Goal: Information Seeking & Learning: Learn about a topic

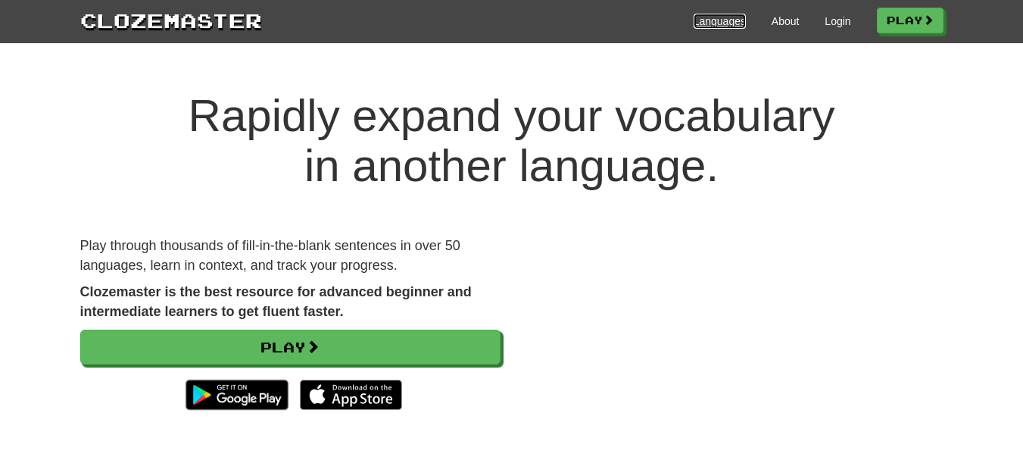
click at [728, 24] on link "Languages" at bounding box center [720, 21] width 52 height 15
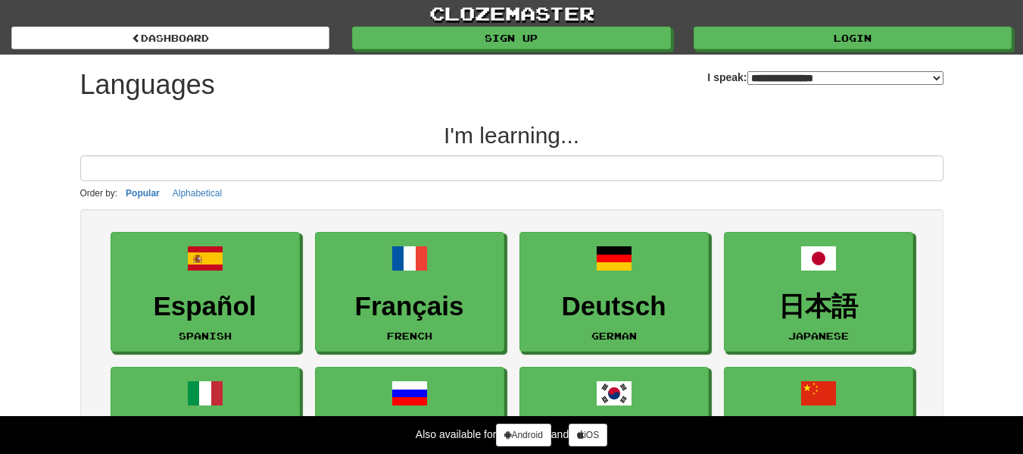
click at [755, 78] on select "**********" at bounding box center [846, 78] width 196 height 14
select select "*****"
click at [748, 71] on select "**********" at bounding box center [846, 78] width 196 height 14
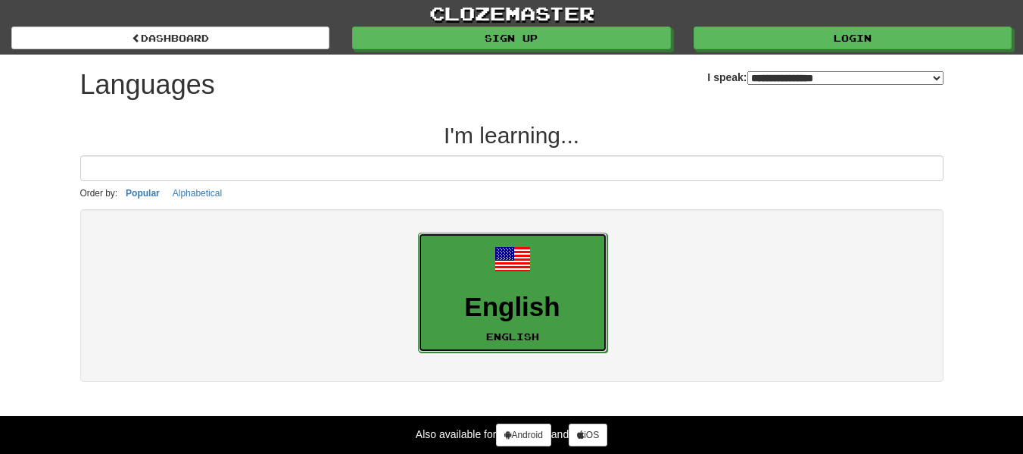
click at [543, 292] on h3 "English" at bounding box center [513, 307] width 173 height 30
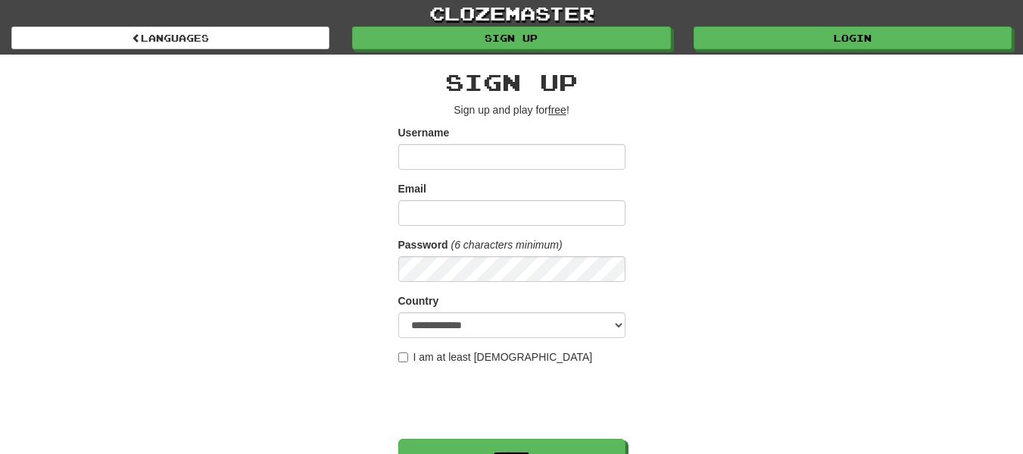
click at [475, 155] on input "Username" at bounding box center [511, 157] width 227 height 26
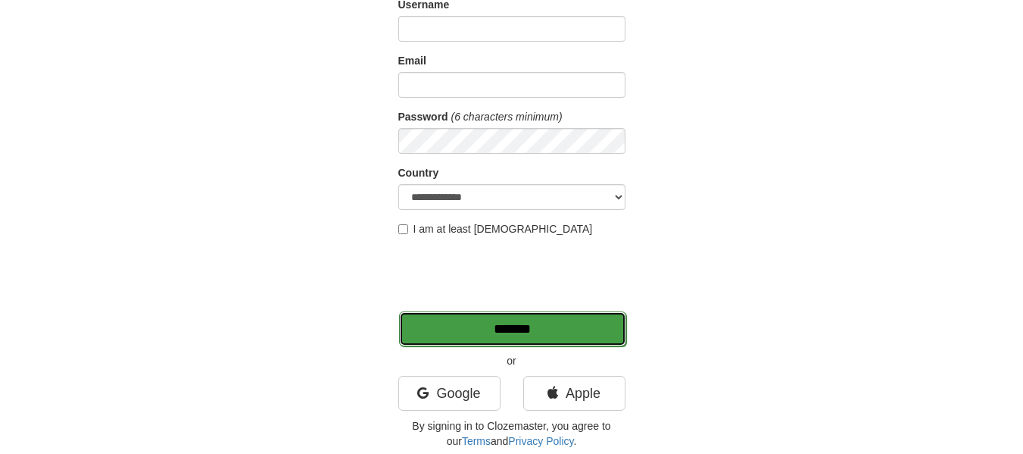
click at [599, 330] on input "*******" at bounding box center [512, 328] width 227 height 35
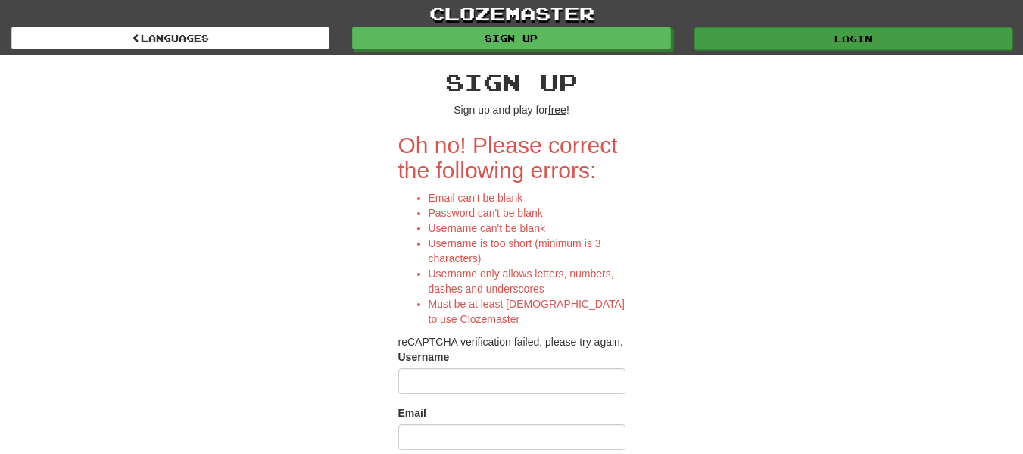
click at [818, 43] on link "Login" at bounding box center [854, 38] width 318 height 23
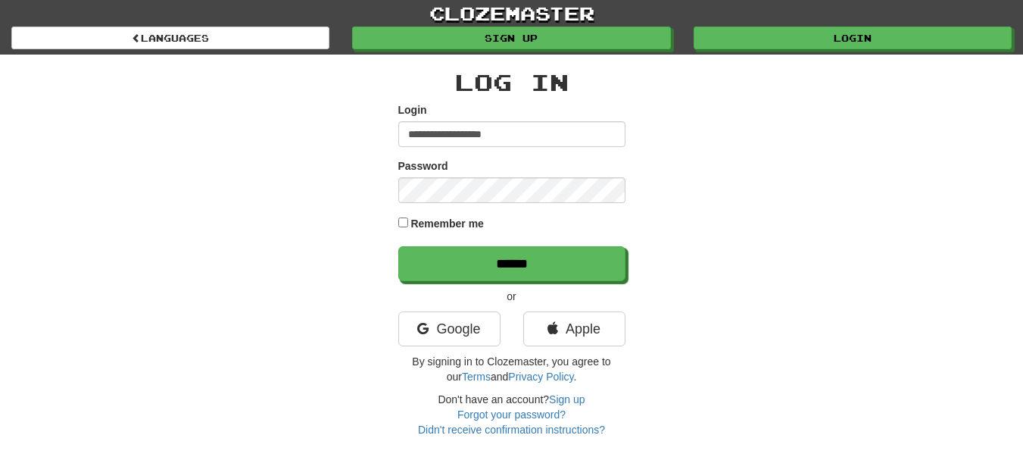
type input "**********"
click at [398, 246] on input "******" at bounding box center [511, 263] width 227 height 35
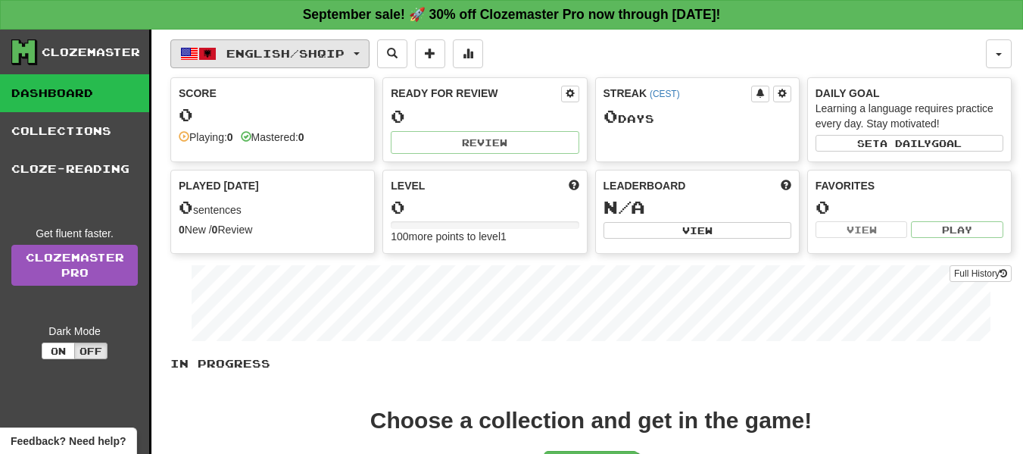
click at [280, 61] on button "English / Shqip" at bounding box center [269, 53] width 199 height 29
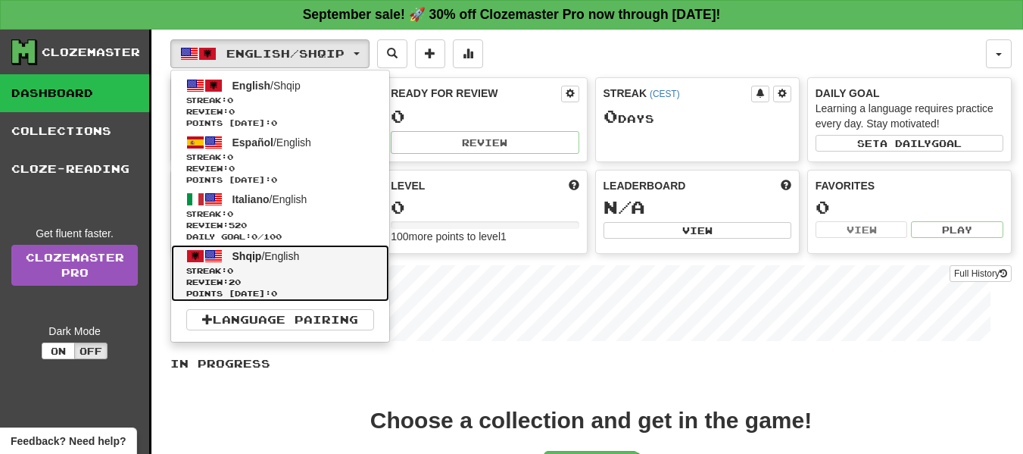
click at [230, 279] on span "Review: 20" at bounding box center [280, 282] width 188 height 11
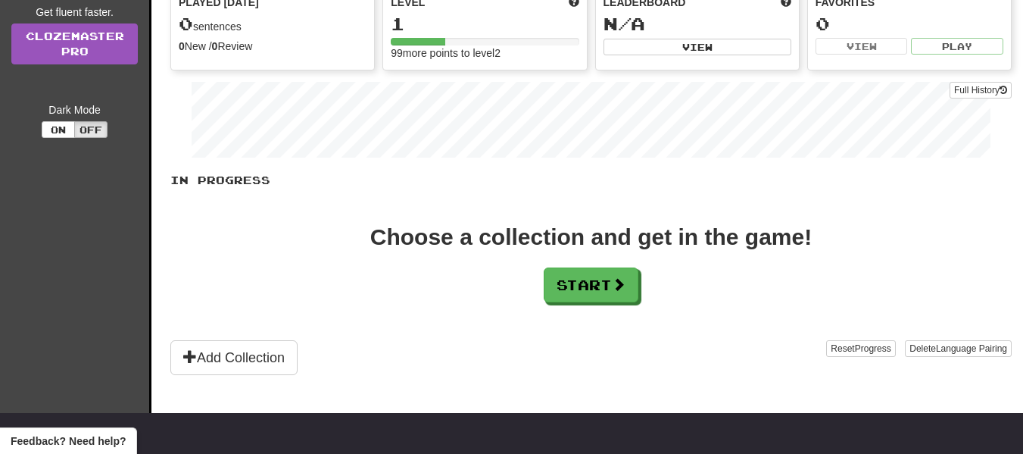
scroll to position [178, 0]
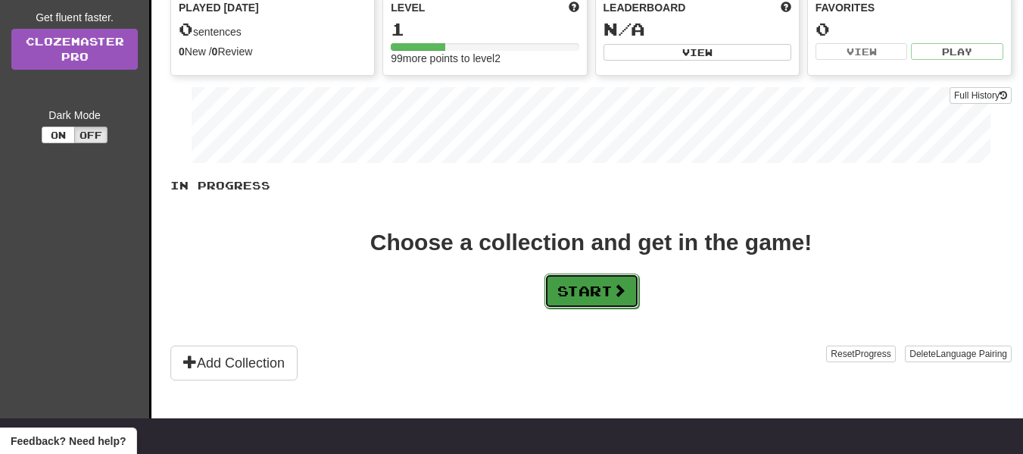
click at [601, 287] on button "Start" at bounding box center [592, 290] width 95 height 35
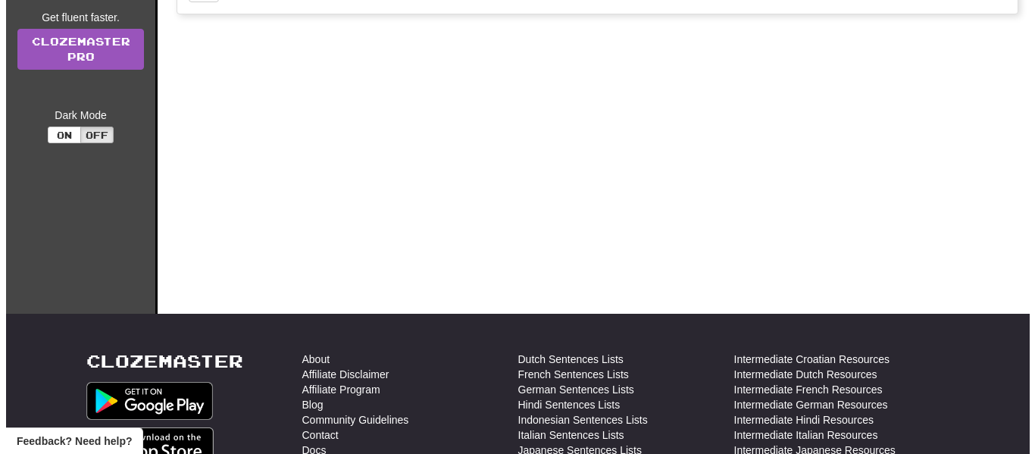
scroll to position [0, 0]
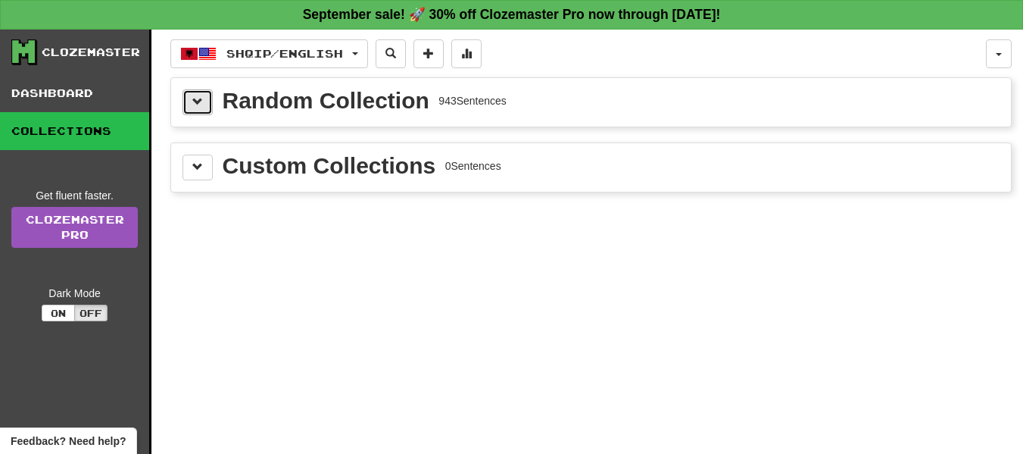
click at [198, 107] on span at bounding box center [197, 101] width 11 height 11
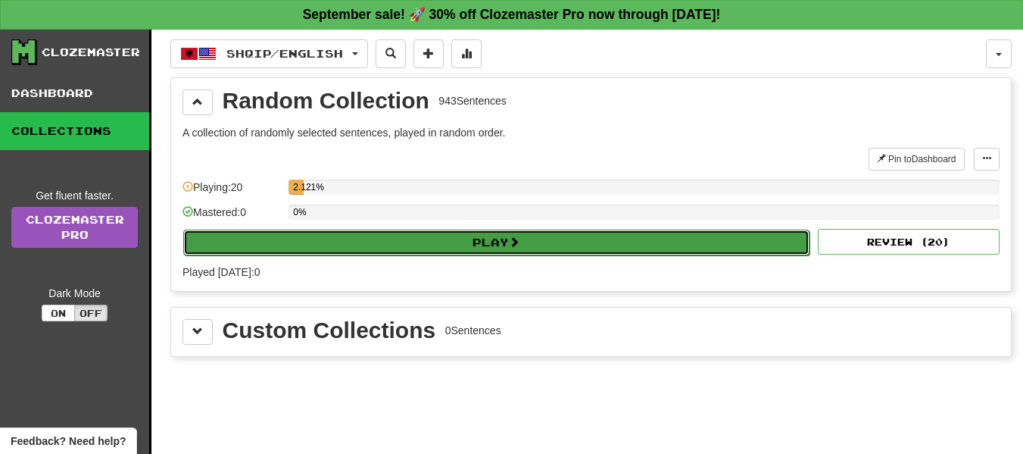
click at [540, 244] on button "Play" at bounding box center [496, 243] width 627 height 26
select select "**"
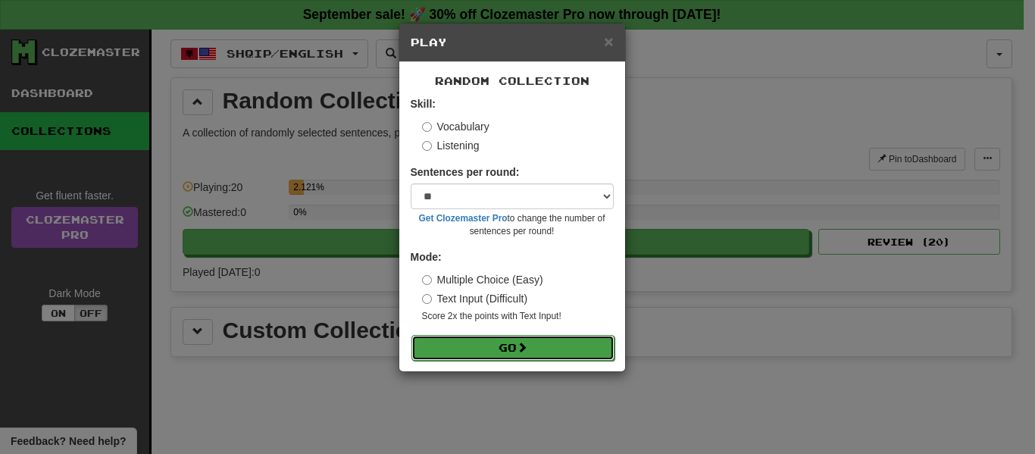
click at [477, 353] on button "Go" at bounding box center [512, 348] width 203 height 26
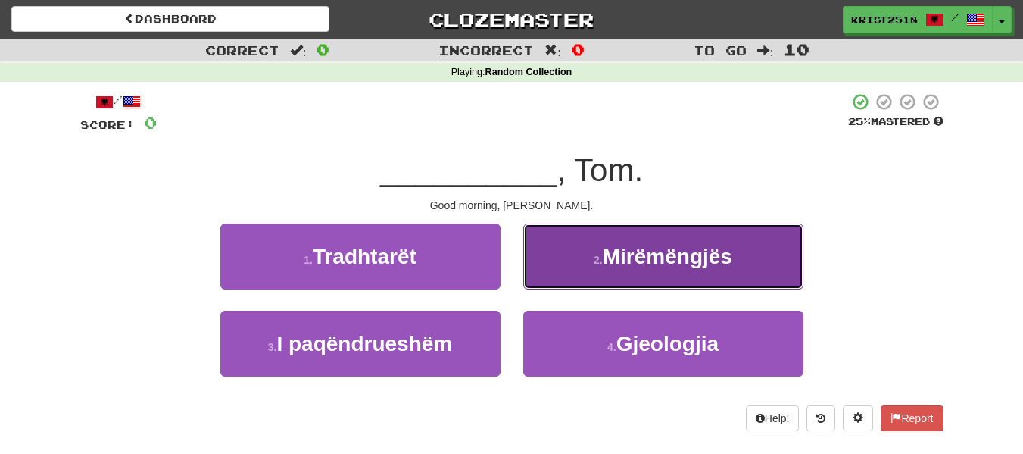
click at [620, 255] on span "Mirëmëngjës" at bounding box center [668, 256] width 130 height 23
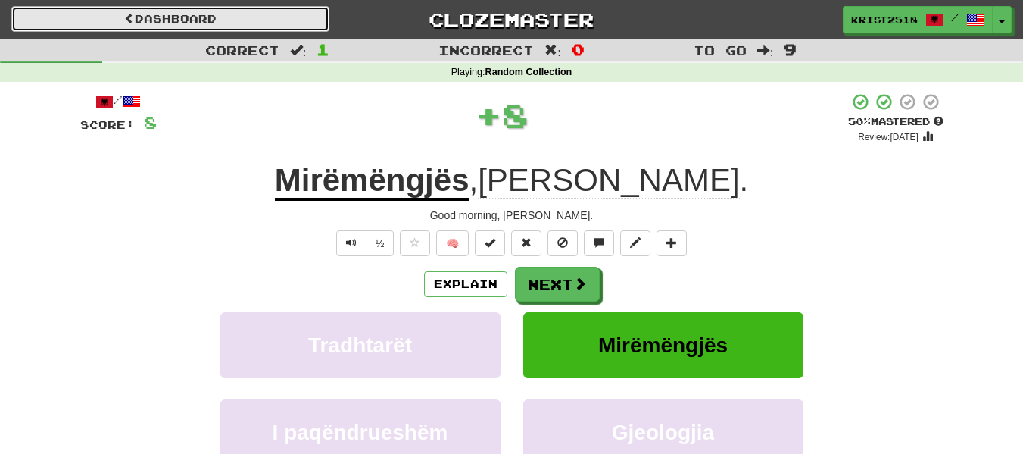
click at [149, 26] on link "Dashboard" at bounding box center [170, 19] width 318 height 26
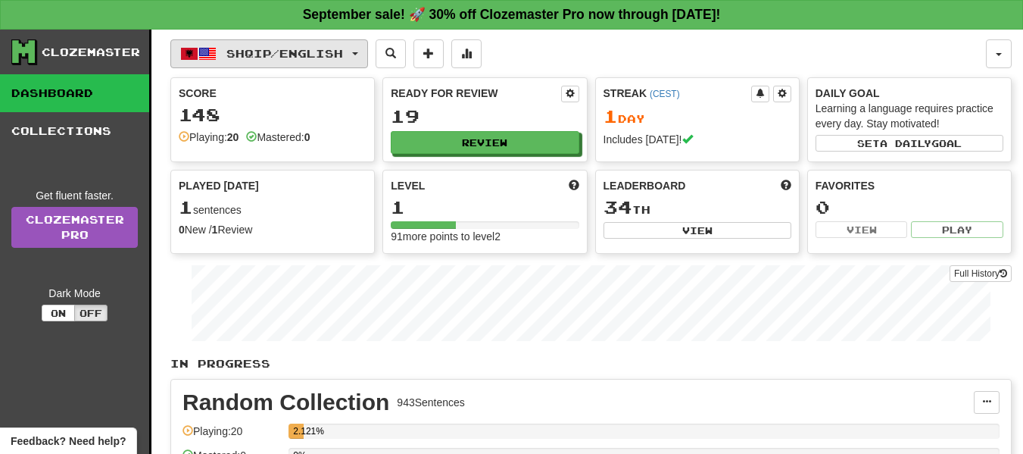
click at [268, 51] on span "Shqip / English" at bounding box center [285, 53] width 117 height 13
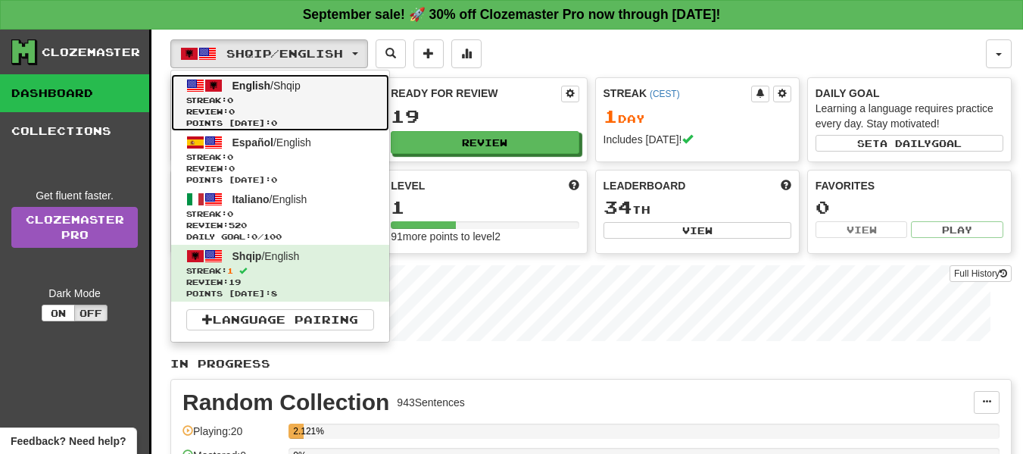
click at [262, 104] on span "Streak: 0" at bounding box center [280, 100] width 188 height 11
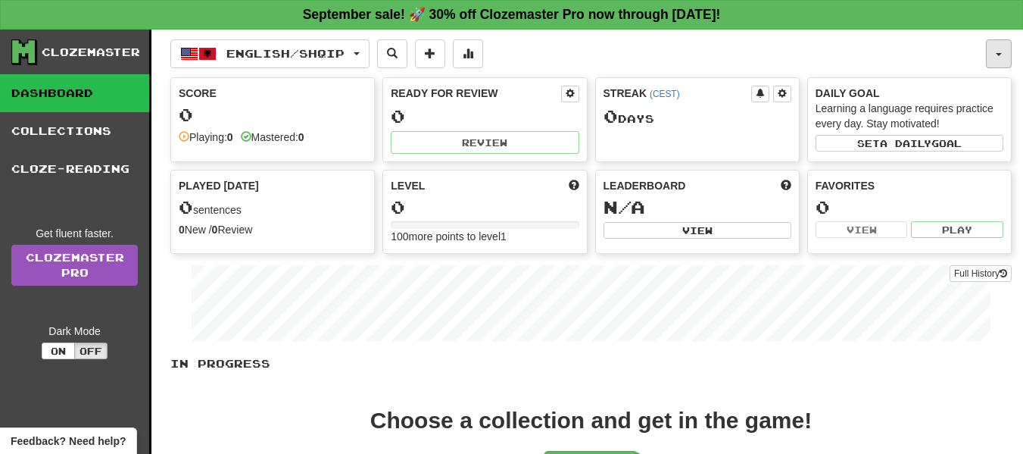
click at [1000, 59] on button "button" at bounding box center [999, 53] width 26 height 29
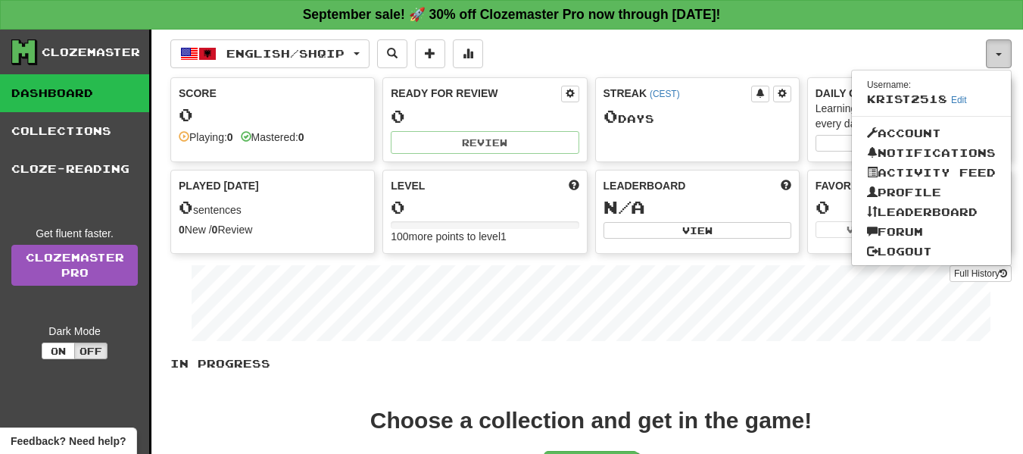
click at [995, 61] on button "button" at bounding box center [999, 53] width 26 height 29
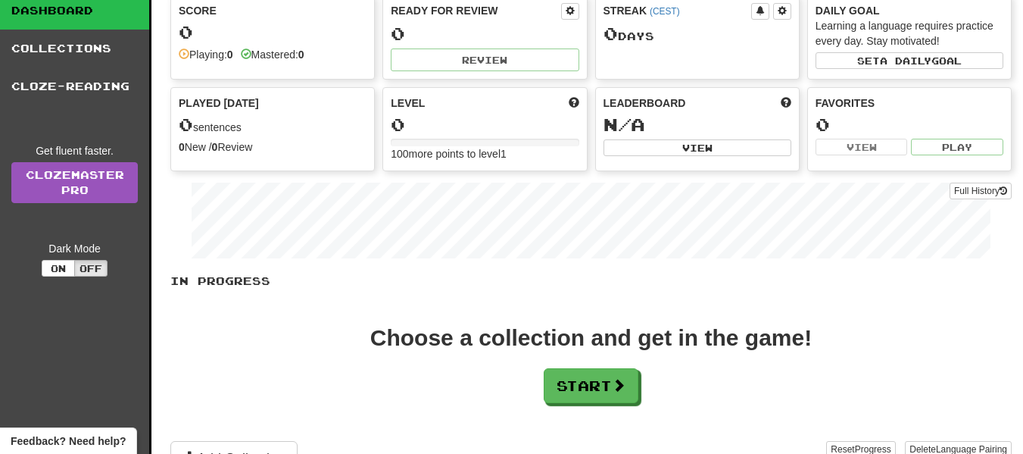
scroll to position [108, 0]
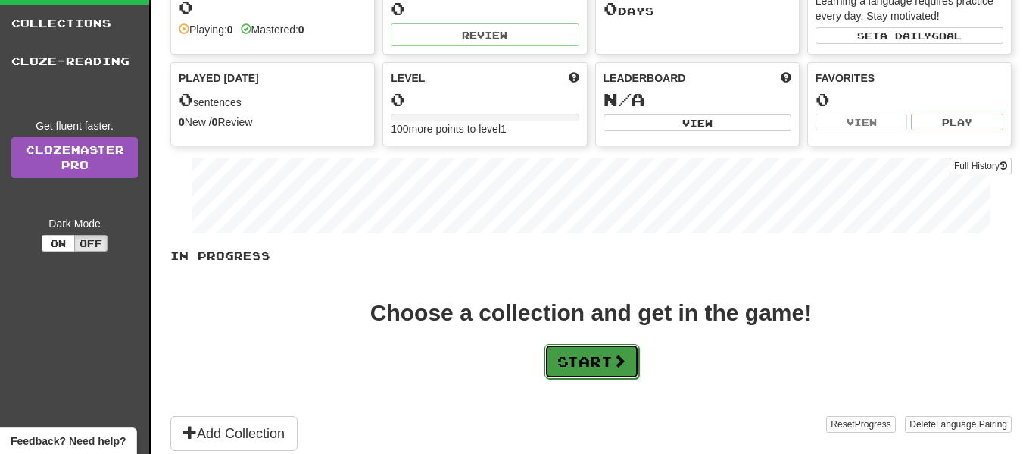
click at [618, 359] on span at bounding box center [620, 361] width 14 height 14
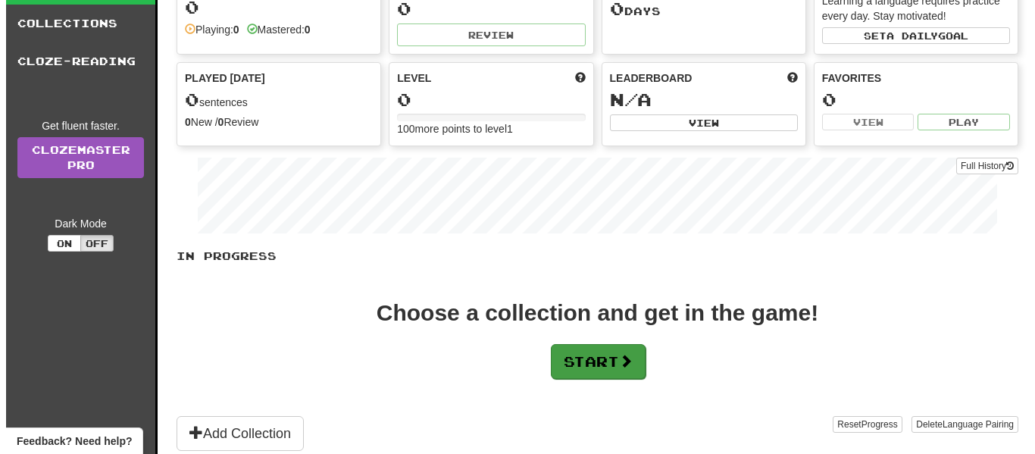
scroll to position [0, 0]
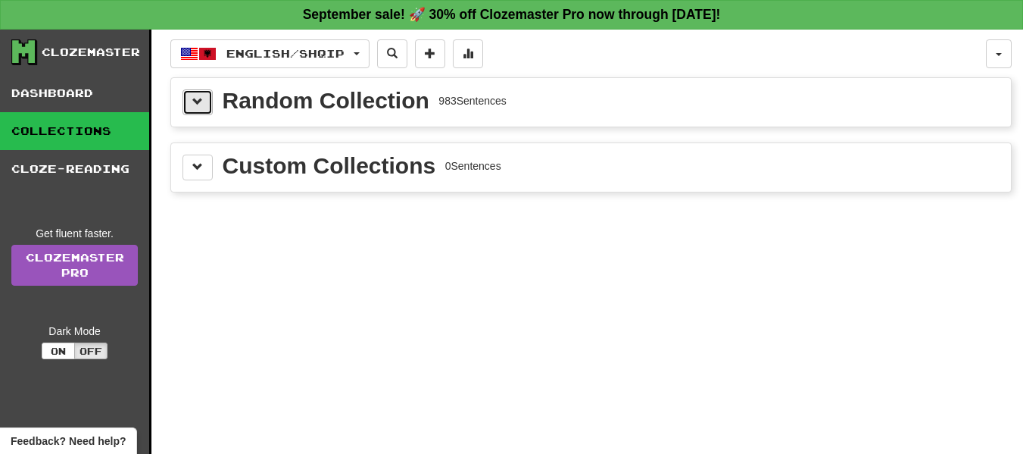
click at [202, 103] on span at bounding box center [197, 101] width 11 height 11
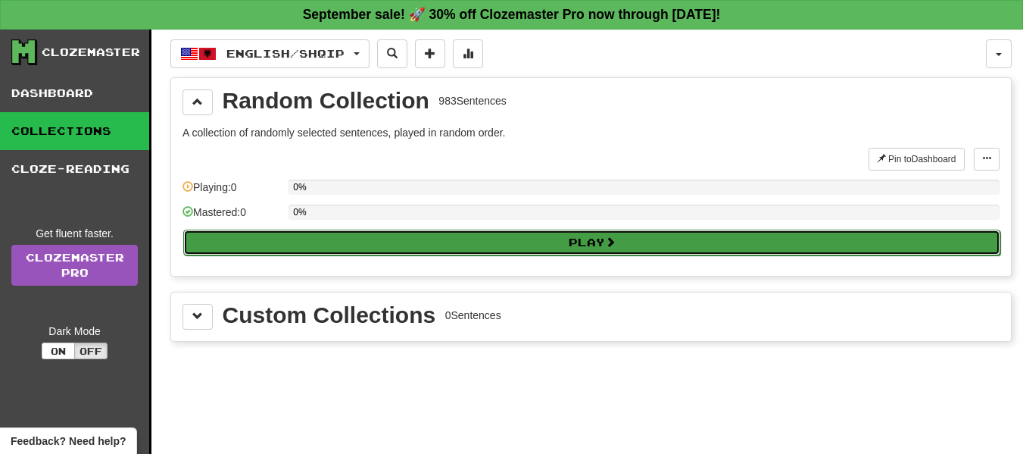
click at [498, 252] on button "Play" at bounding box center [591, 243] width 817 height 26
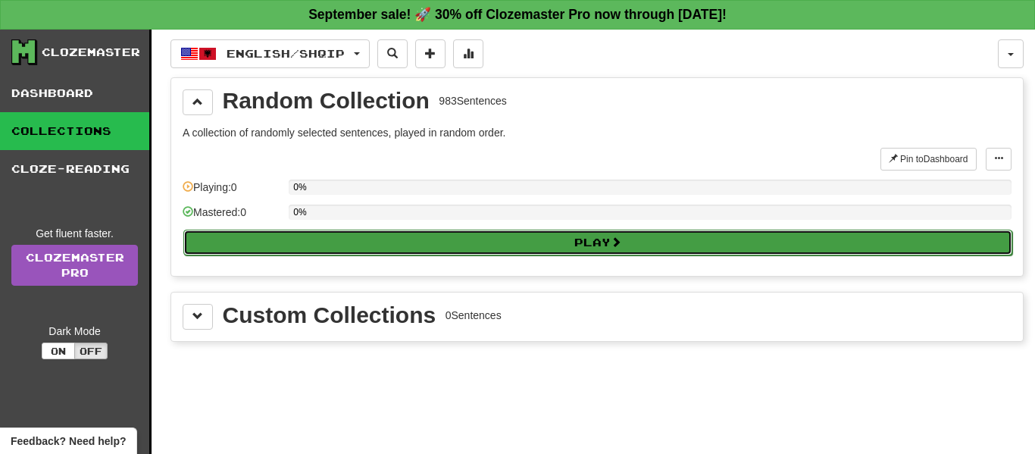
select select "**"
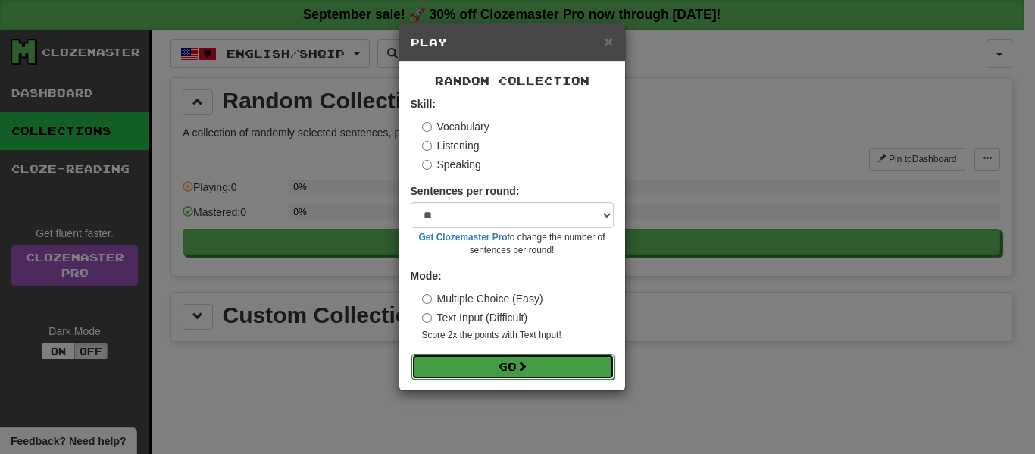
click at [490, 366] on button "Go" at bounding box center [512, 367] width 203 height 26
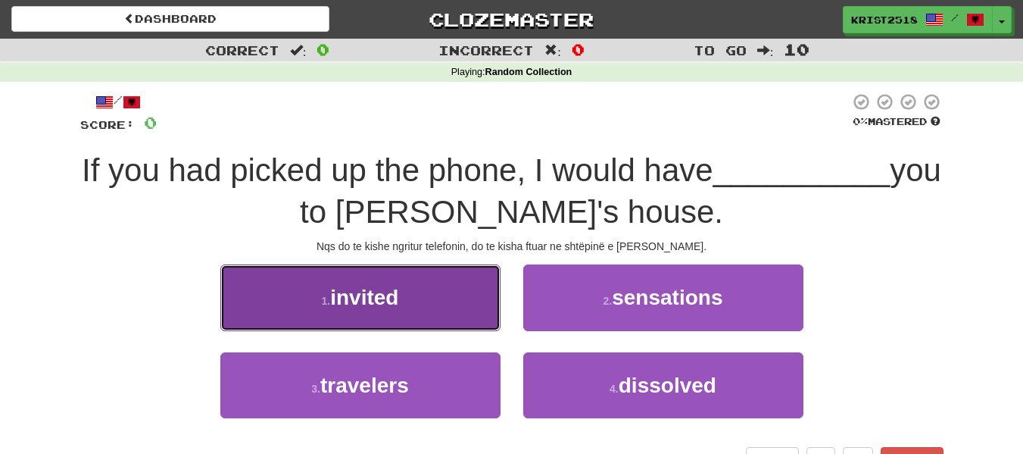
click at [384, 298] on span "invited" at bounding box center [364, 297] width 68 height 23
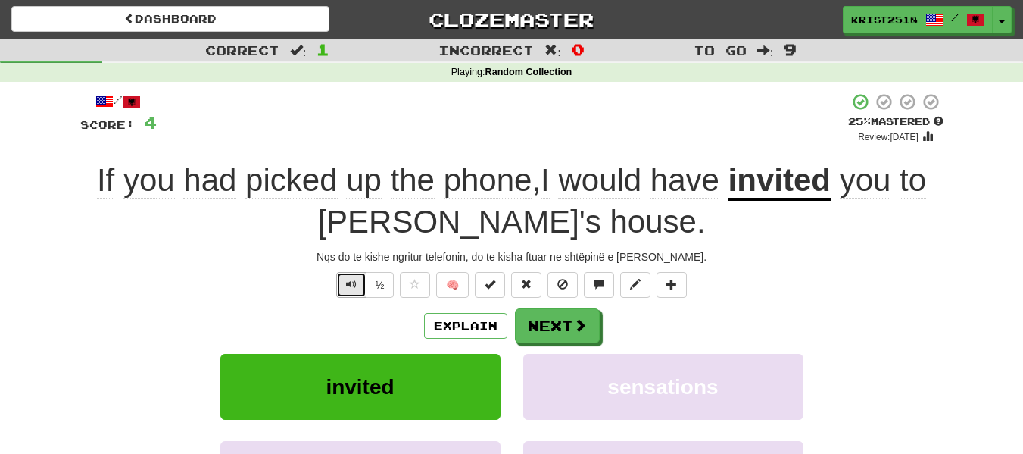
click at [357, 286] on button "Text-to-speech controls" at bounding box center [351, 285] width 30 height 26
click at [563, 322] on button "Next" at bounding box center [558, 326] width 85 height 35
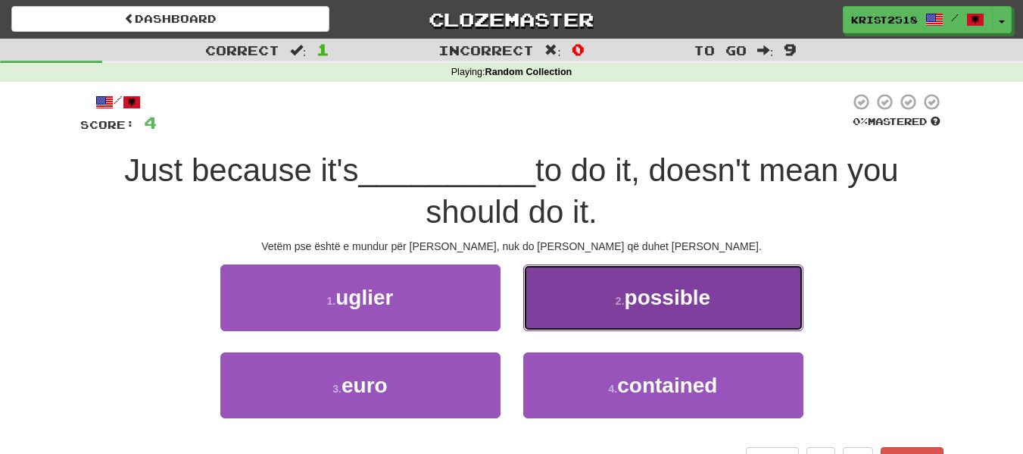
click at [647, 280] on button "2 . possible" at bounding box center [663, 297] width 280 height 66
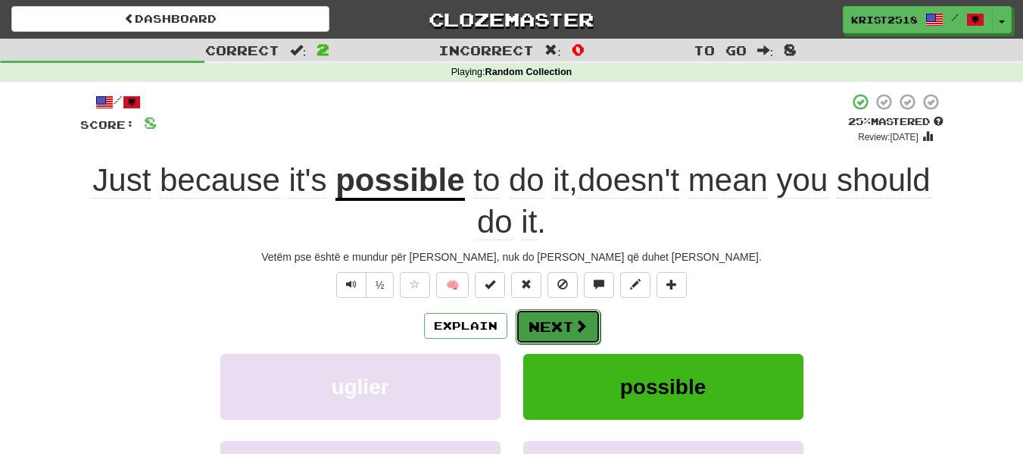
click at [535, 320] on button "Next" at bounding box center [558, 326] width 85 height 35
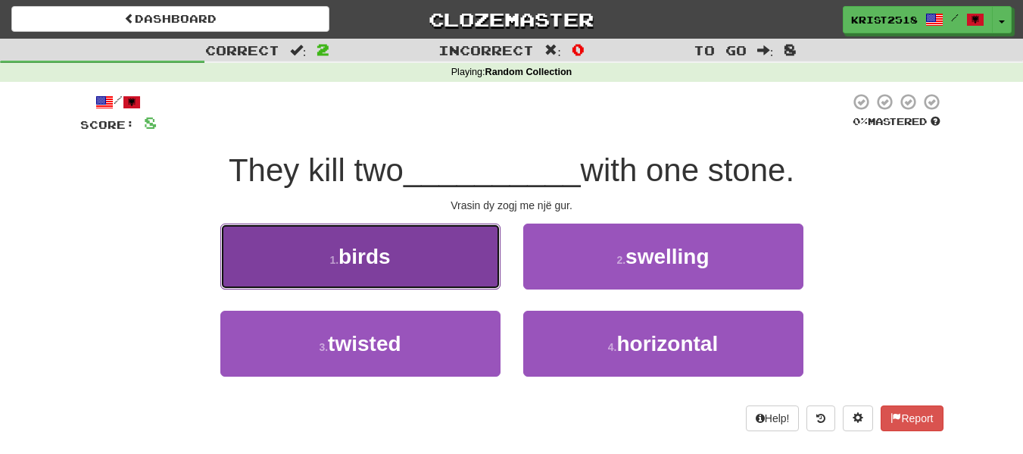
click at [451, 271] on button "1 . birds" at bounding box center [360, 256] width 280 height 66
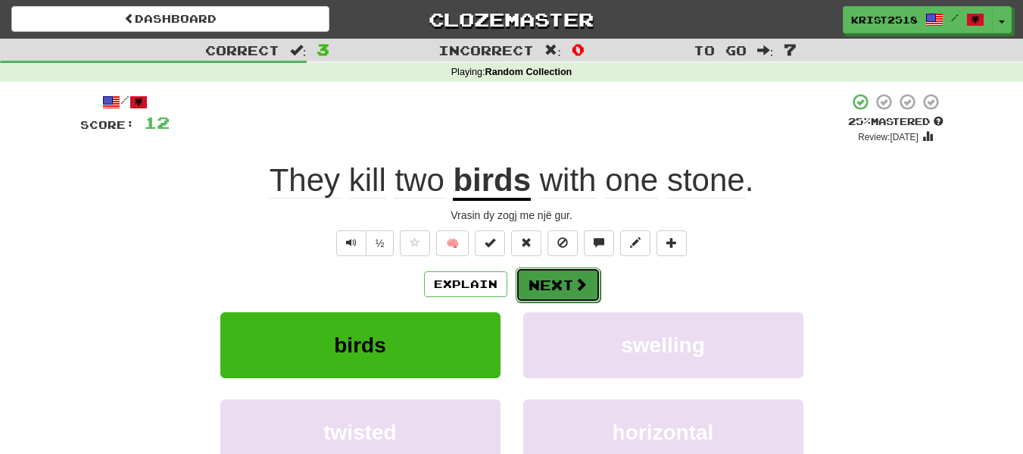
click at [559, 277] on button "Next" at bounding box center [558, 284] width 85 height 35
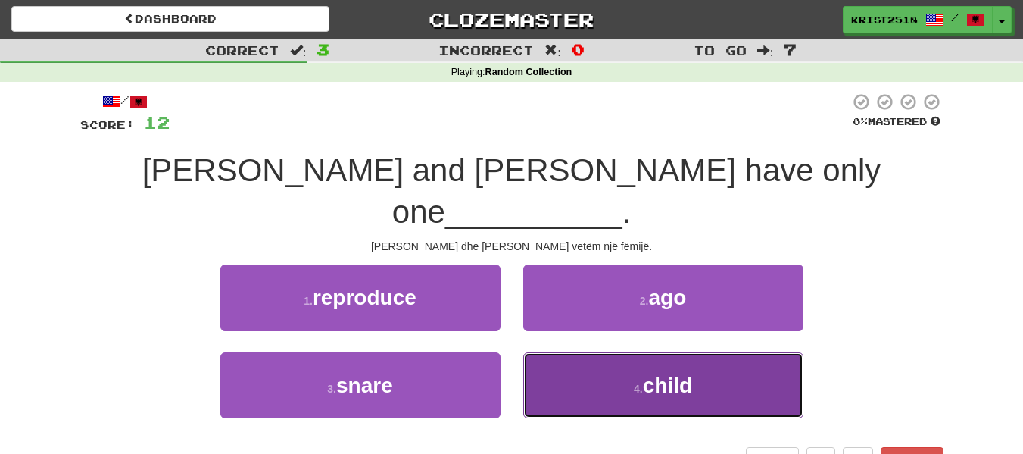
click at [593, 352] on button "4 . child" at bounding box center [663, 385] width 280 height 66
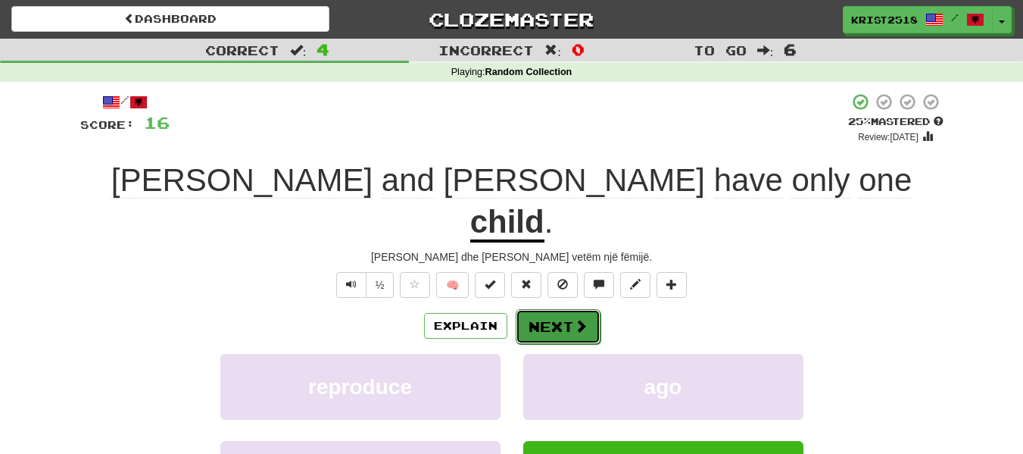
click at [542, 309] on button "Next" at bounding box center [558, 326] width 85 height 35
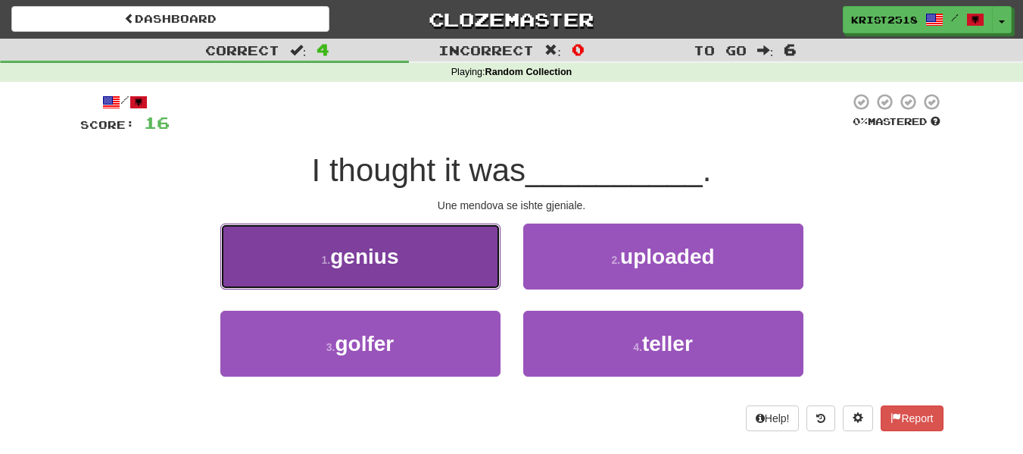
click at [389, 270] on button "1 . genius" at bounding box center [360, 256] width 280 height 66
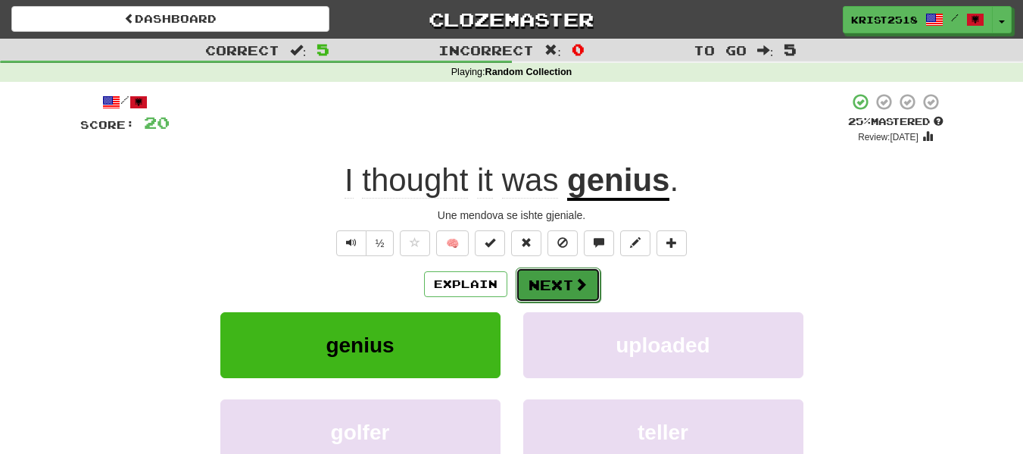
click at [563, 284] on button "Next" at bounding box center [558, 284] width 85 height 35
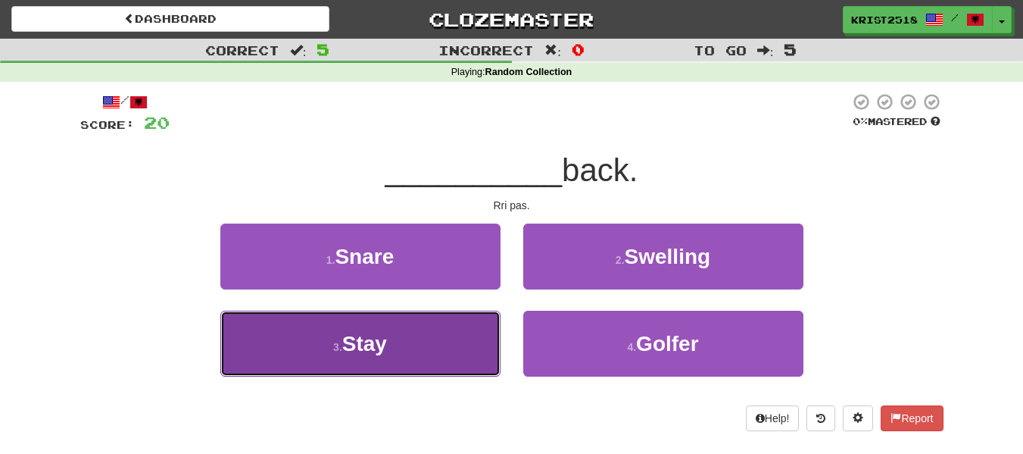
click at [394, 348] on button "3 . Stay" at bounding box center [360, 344] width 280 height 66
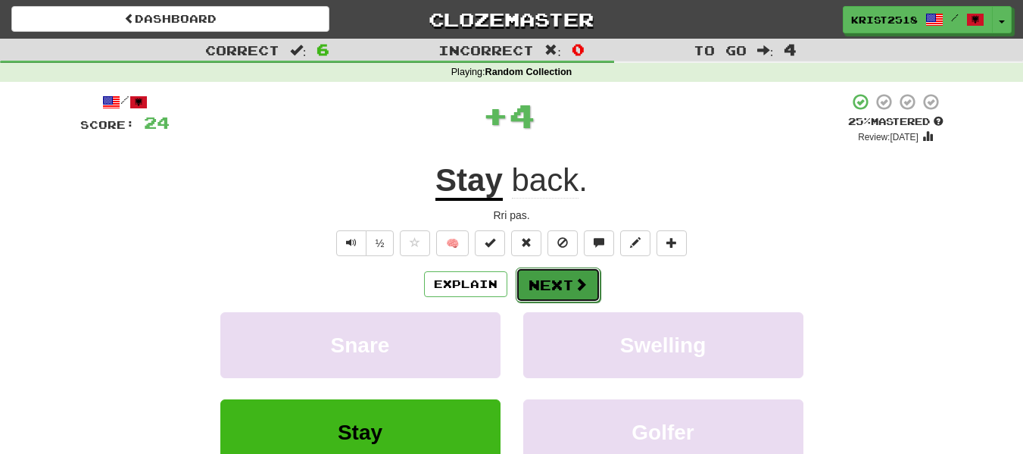
click at [542, 295] on button "Next" at bounding box center [558, 284] width 85 height 35
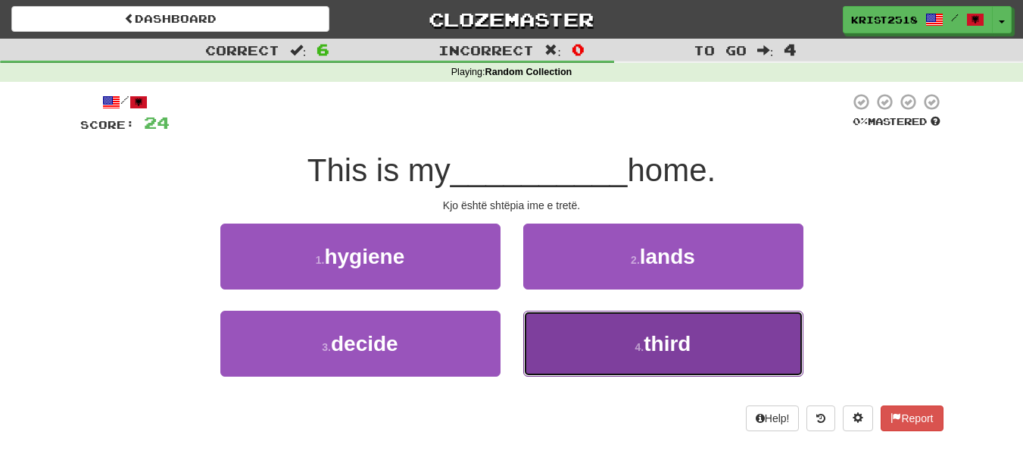
click at [658, 348] on span "third" at bounding box center [667, 343] width 47 height 23
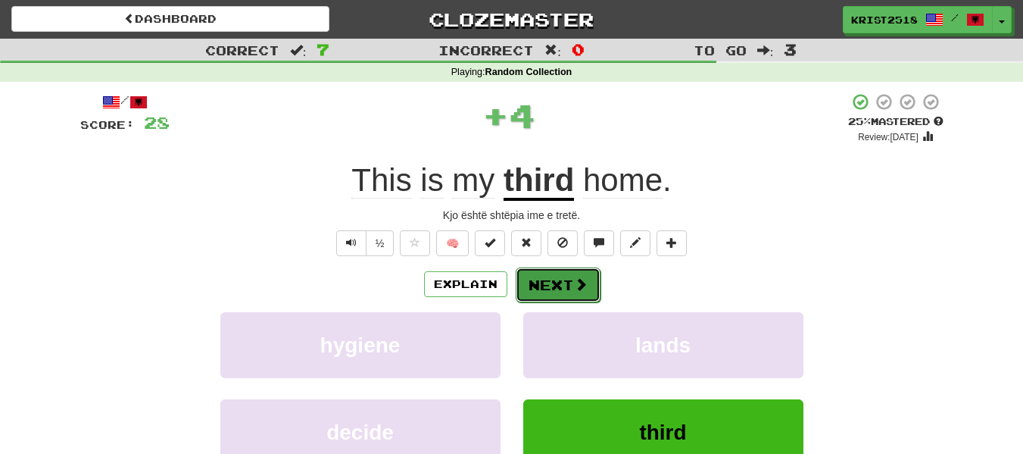
click at [559, 294] on button "Next" at bounding box center [558, 284] width 85 height 35
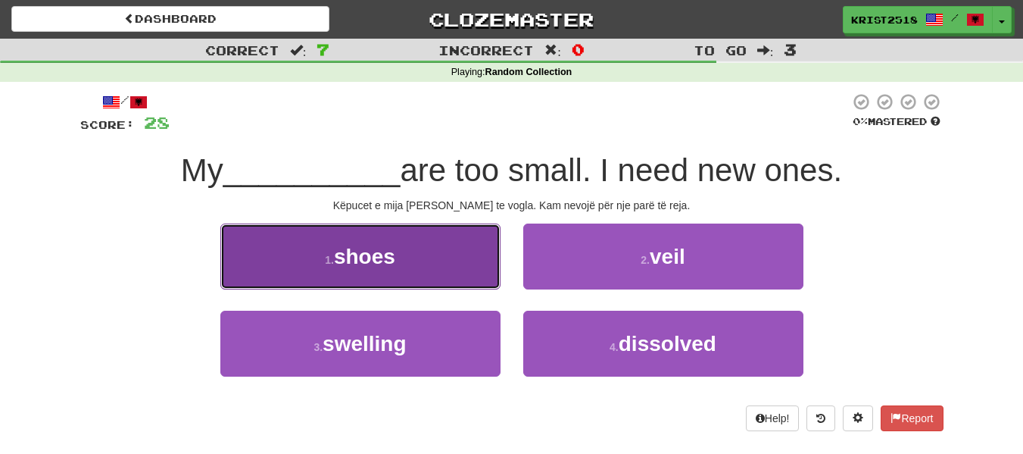
click at [414, 265] on button "1 . shoes" at bounding box center [360, 256] width 280 height 66
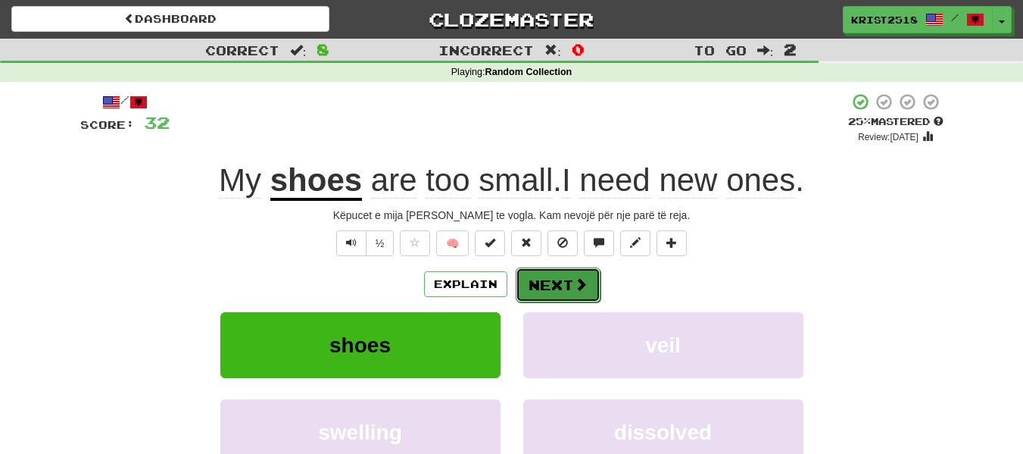
click at [570, 286] on button "Next" at bounding box center [558, 284] width 85 height 35
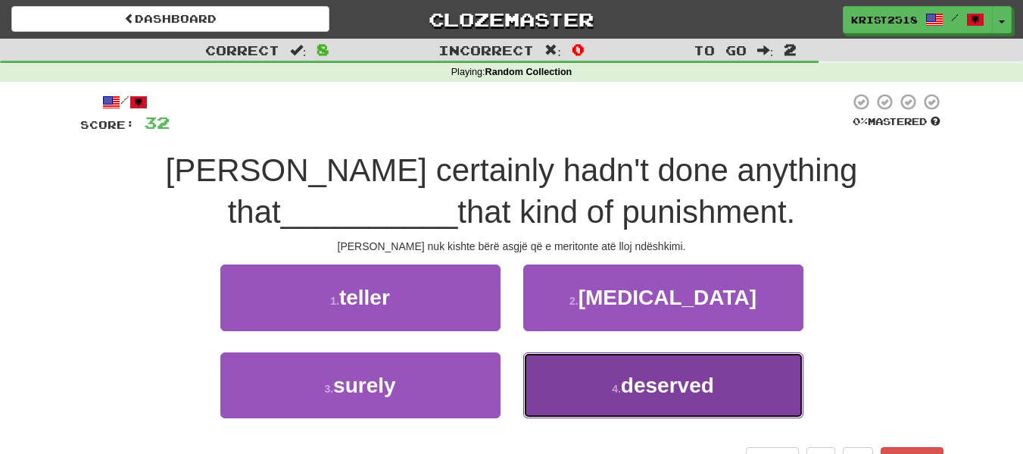
click at [701, 388] on span "deserved" at bounding box center [667, 384] width 93 height 23
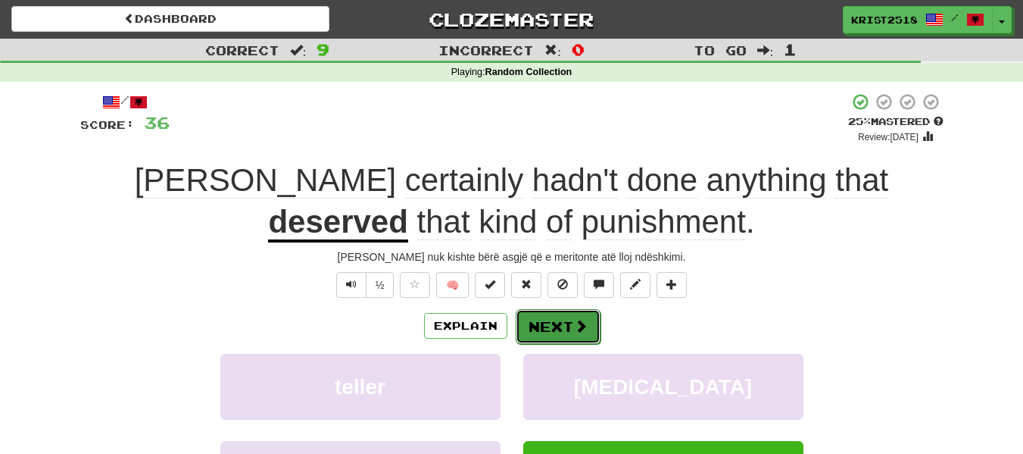
click at [561, 327] on button "Next" at bounding box center [558, 326] width 85 height 35
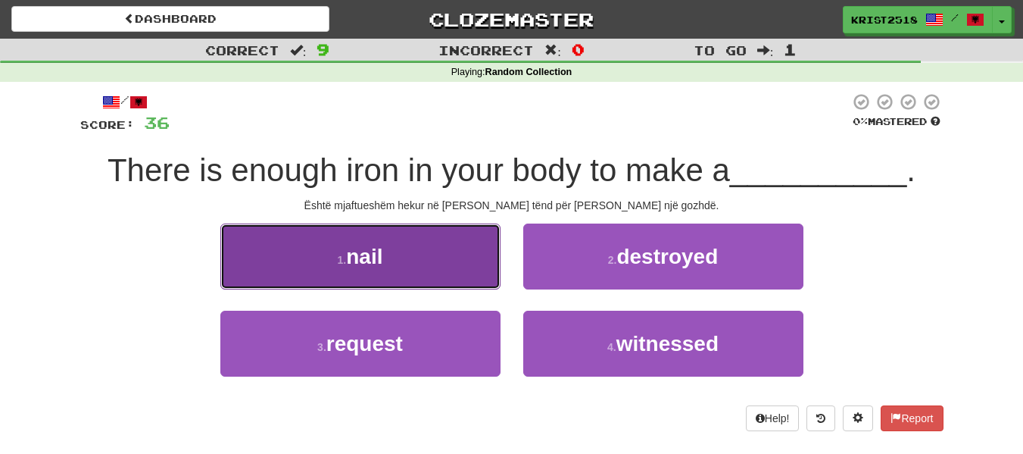
click at [470, 270] on button "1 . nail" at bounding box center [360, 256] width 280 height 66
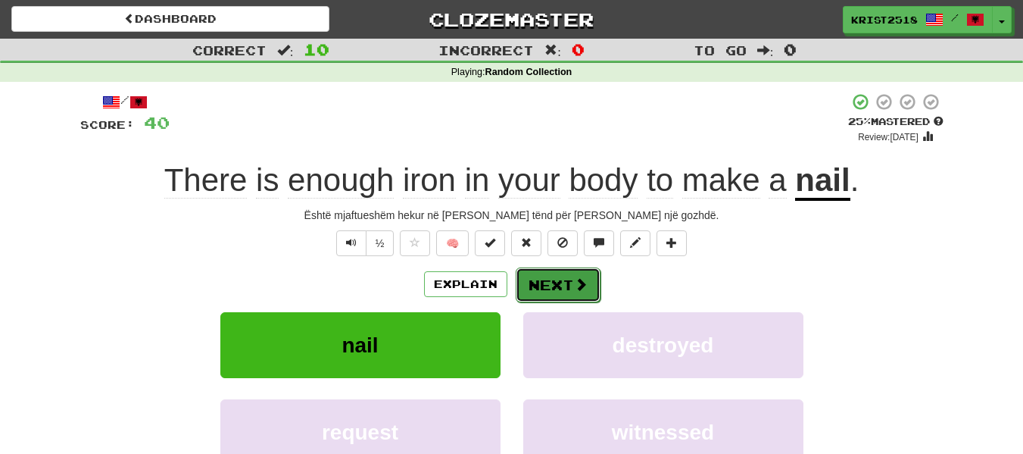
click at [577, 286] on span at bounding box center [581, 284] width 14 height 14
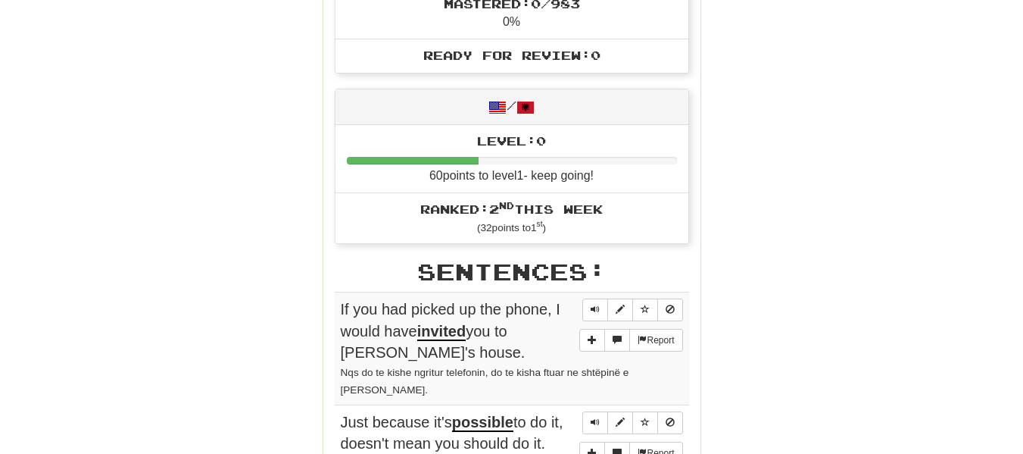
scroll to position [630, 0]
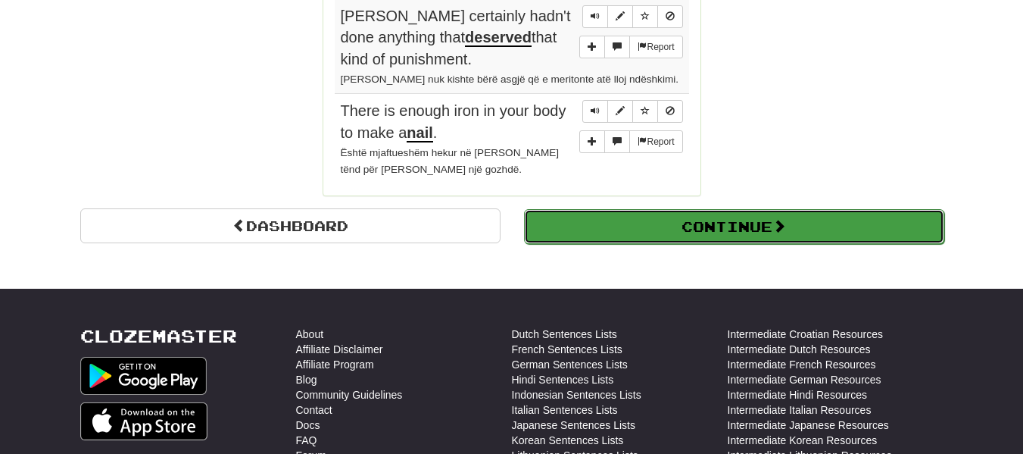
click at [784, 219] on span at bounding box center [780, 226] width 14 height 14
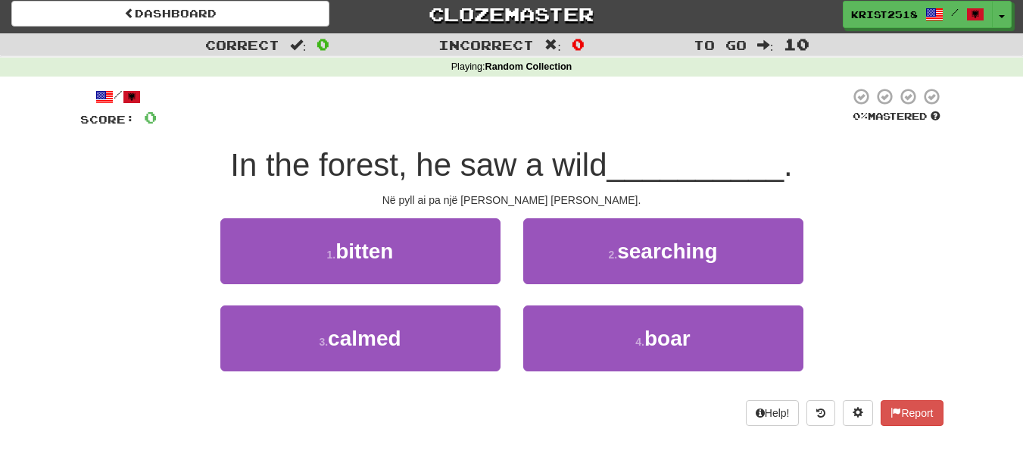
scroll to position [0, 0]
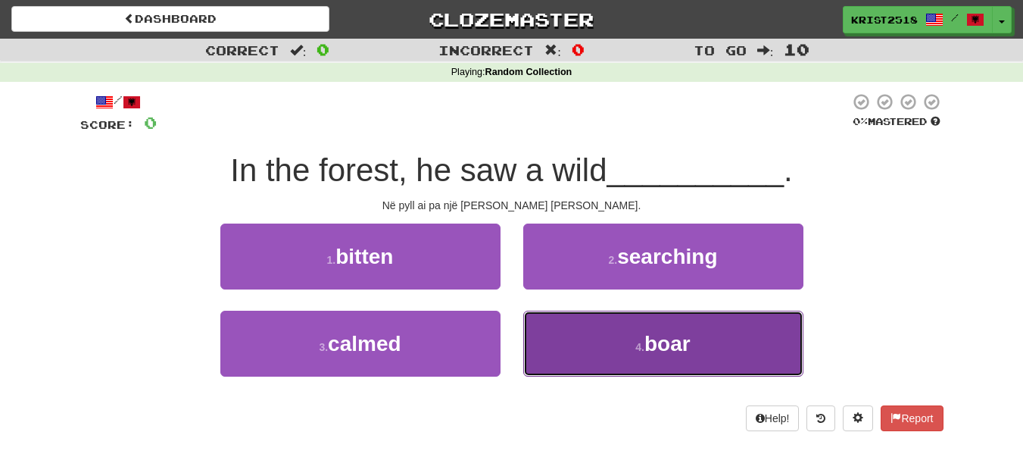
click at [583, 339] on button "4 . boar" at bounding box center [663, 344] width 280 height 66
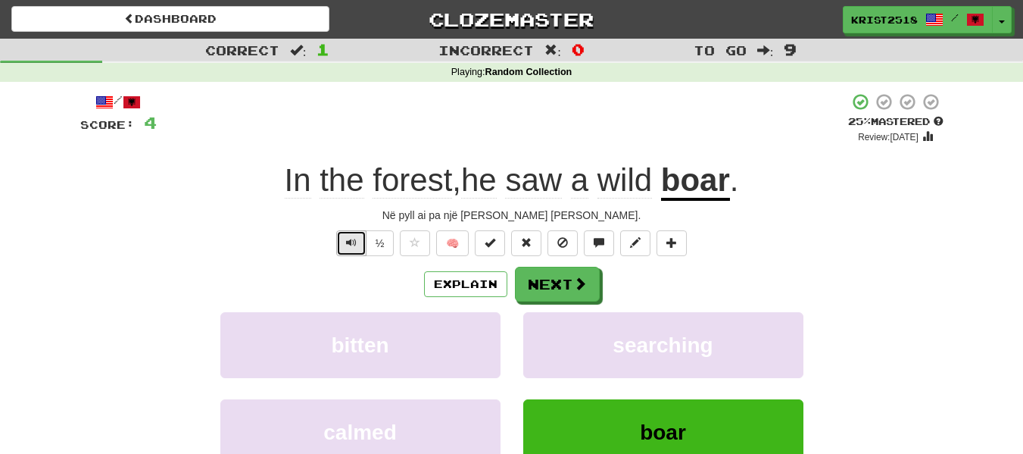
click at [354, 245] on span "Text-to-speech controls" at bounding box center [351, 242] width 11 height 11
click at [577, 289] on span at bounding box center [581, 284] width 14 height 14
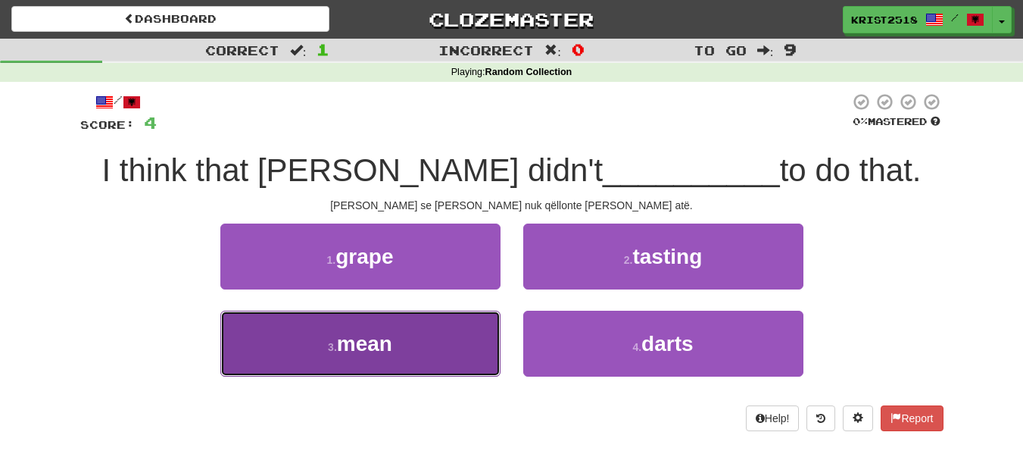
click at [422, 343] on button "3 . mean" at bounding box center [360, 344] width 280 height 66
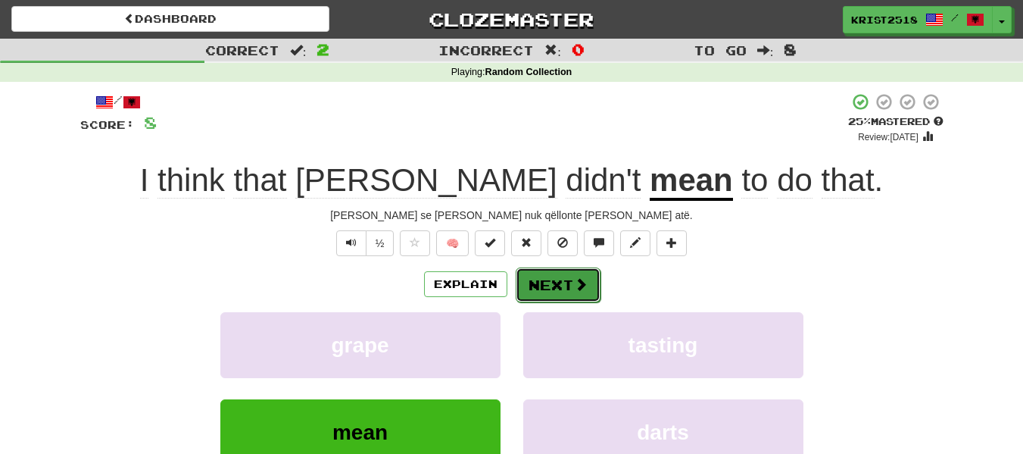
click at [570, 292] on button "Next" at bounding box center [558, 284] width 85 height 35
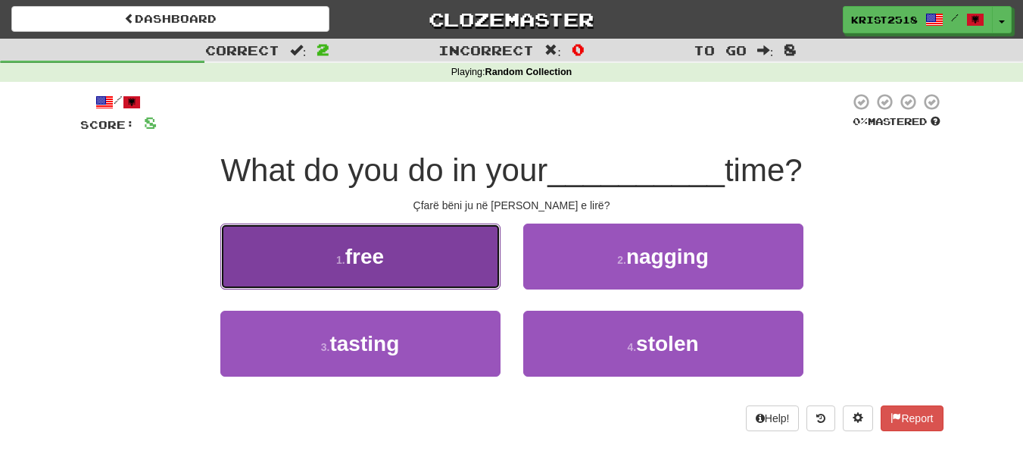
click at [408, 268] on button "1 . free" at bounding box center [360, 256] width 280 height 66
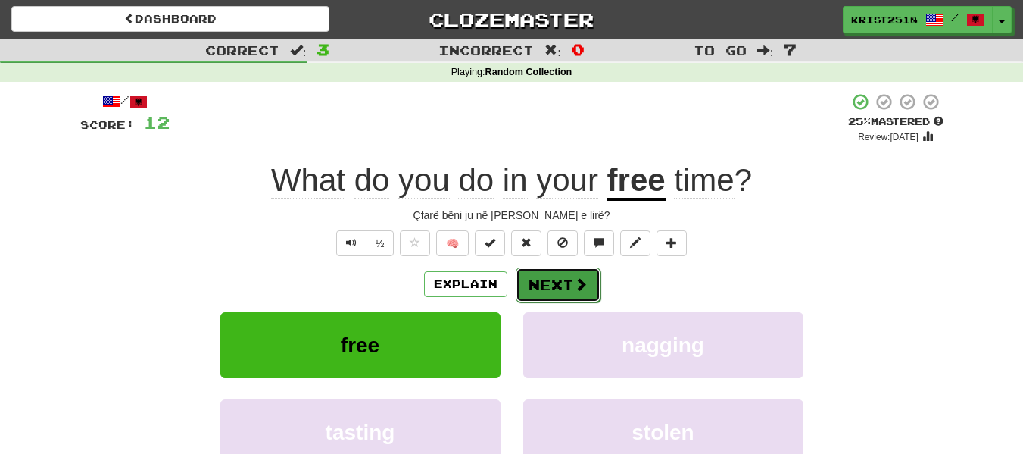
click at [577, 281] on span at bounding box center [581, 284] width 14 height 14
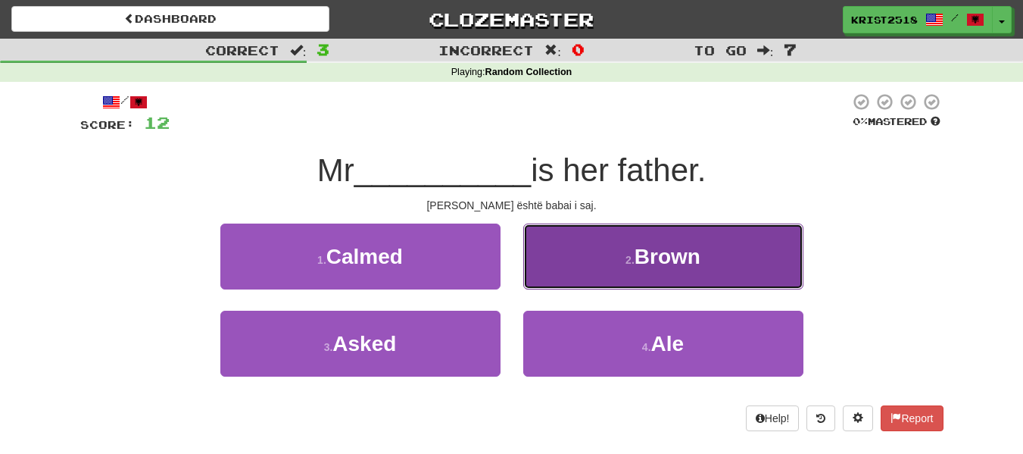
click at [673, 279] on button "2 . Brown" at bounding box center [663, 256] width 280 height 66
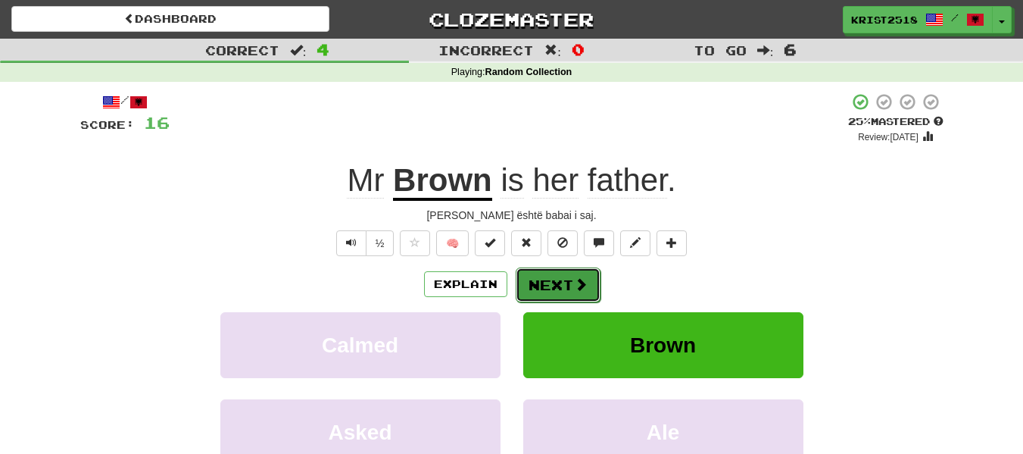
click at [545, 288] on button "Next" at bounding box center [558, 284] width 85 height 35
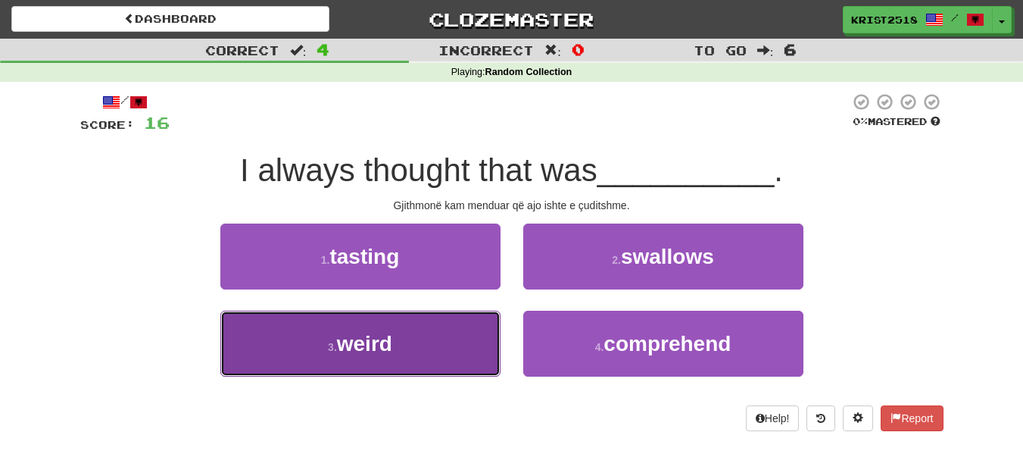
click at [419, 337] on button "3 . weird" at bounding box center [360, 344] width 280 height 66
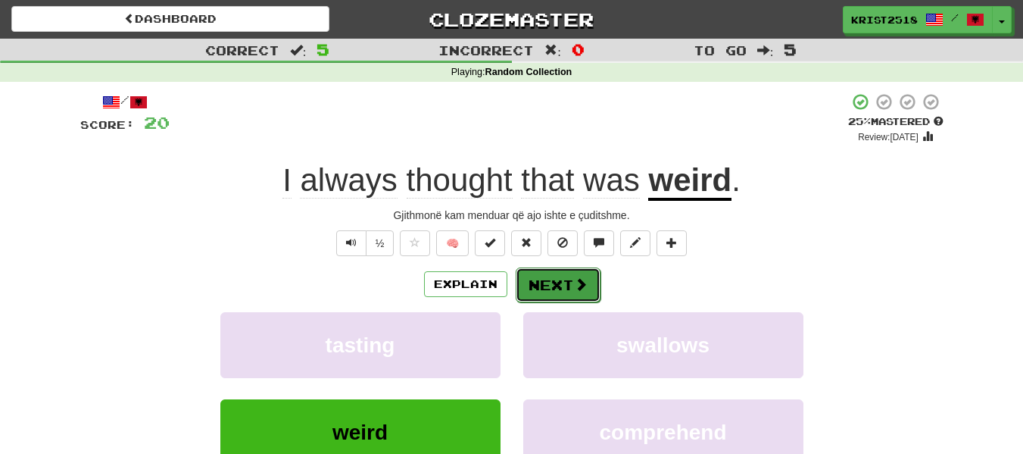
click at [555, 283] on button "Next" at bounding box center [558, 284] width 85 height 35
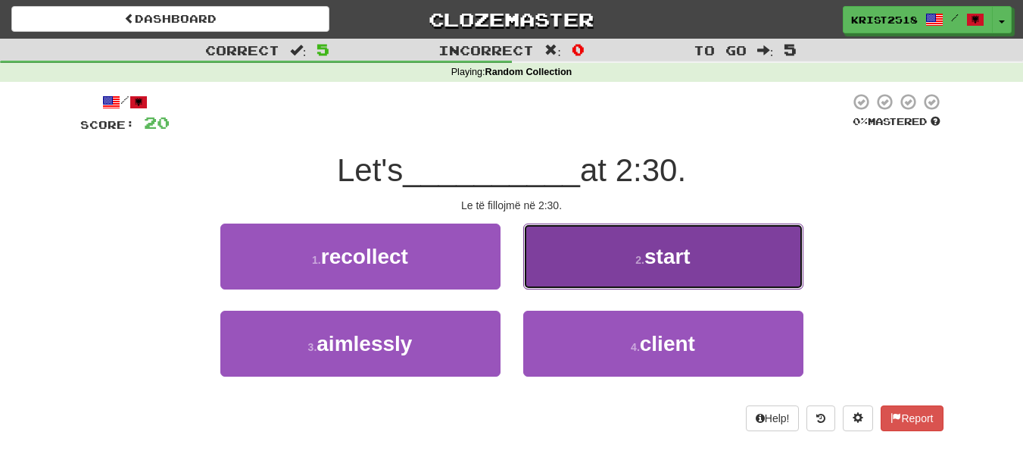
click at [640, 256] on small "2 ." at bounding box center [640, 260] width 9 height 12
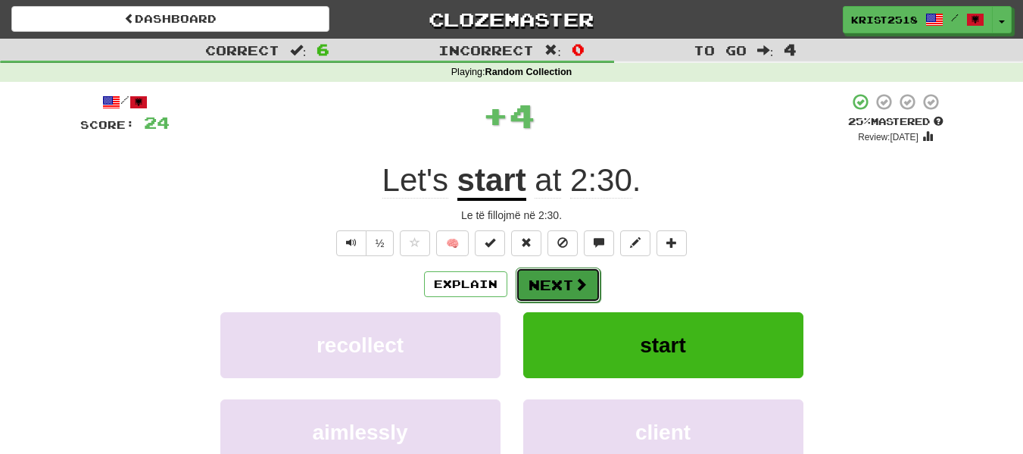
click at [555, 289] on button "Next" at bounding box center [558, 284] width 85 height 35
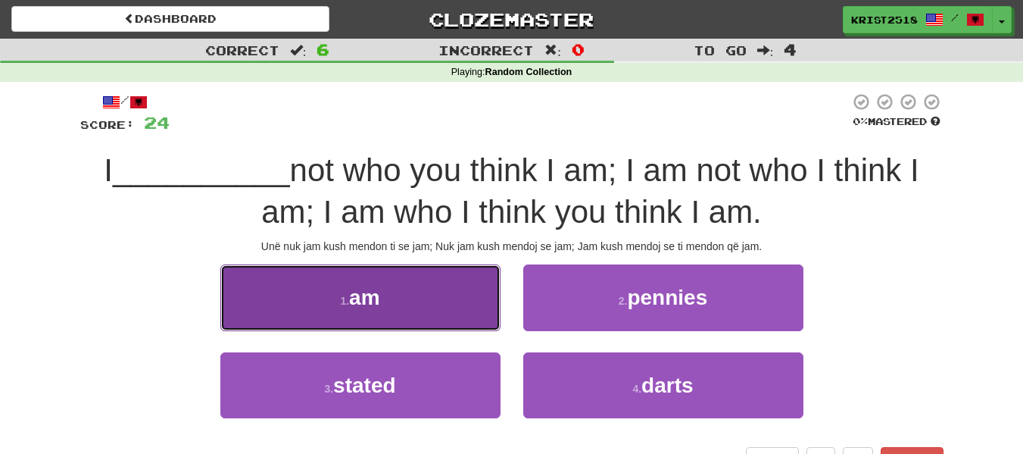
click at [352, 299] on span "am" at bounding box center [364, 297] width 30 height 23
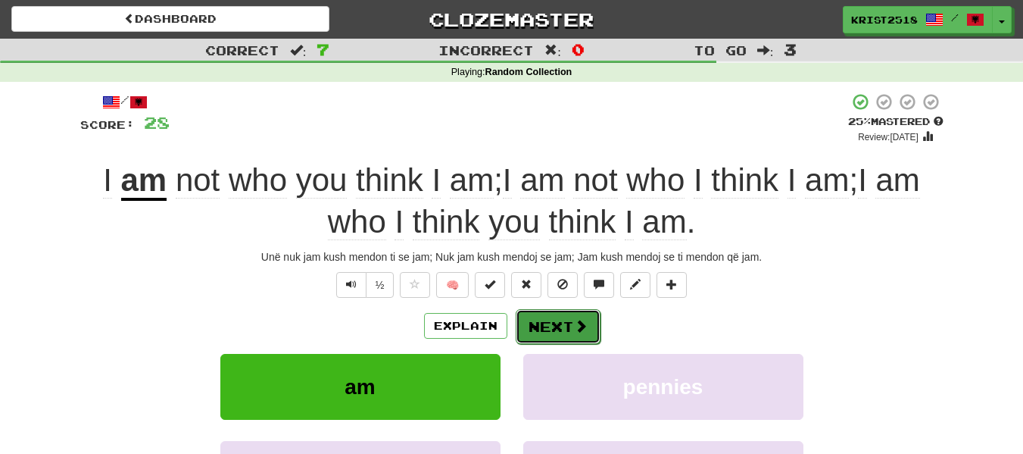
click at [547, 317] on button "Next" at bounding box center [558, 326] width 85 height 35
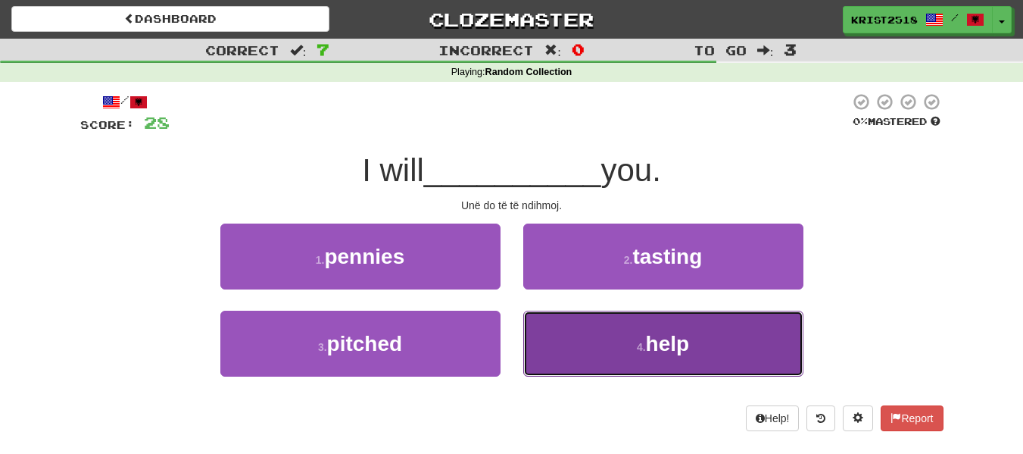
click at [673, 350] on span "help" at bounding box center [668, 343] width 44 height 23
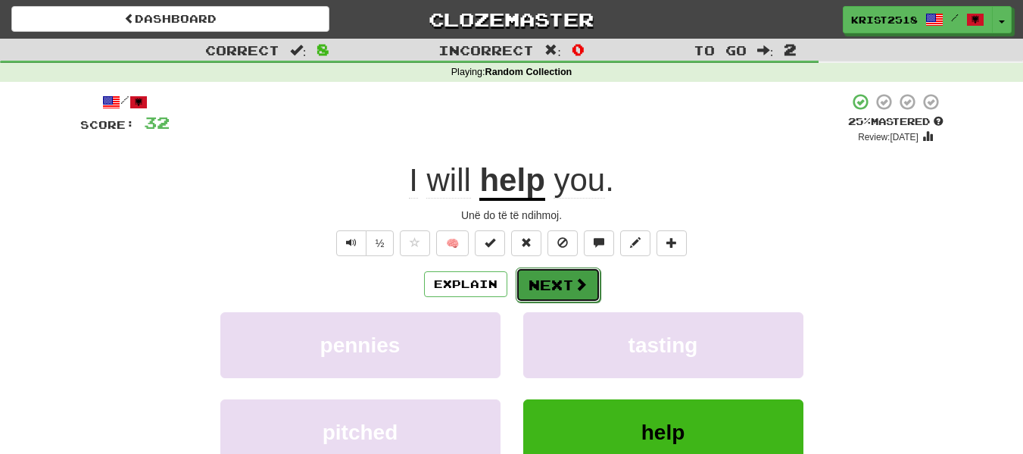
click at [561, 280] on button "Next" at bounding box center [558, 284] width 85 height 35
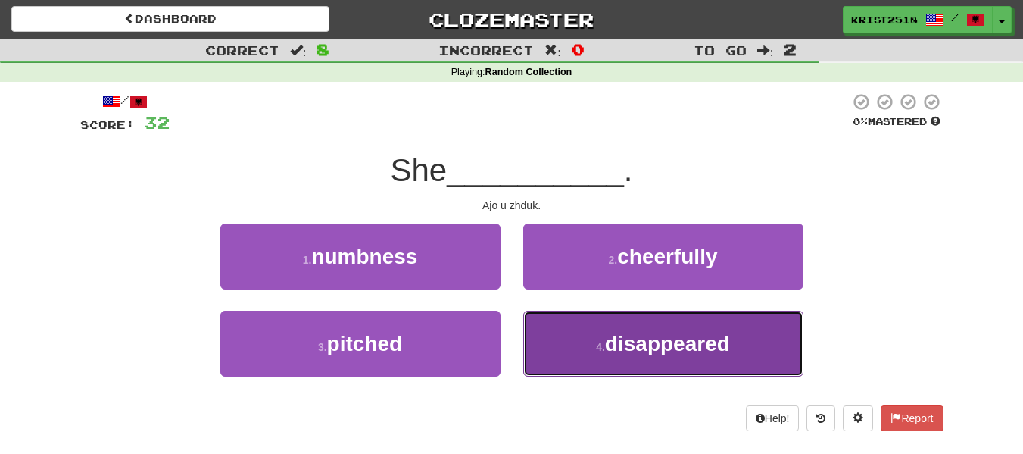
click at [603, 348] on small "4 ." at bounding box center [600, 347] width 9 height 12
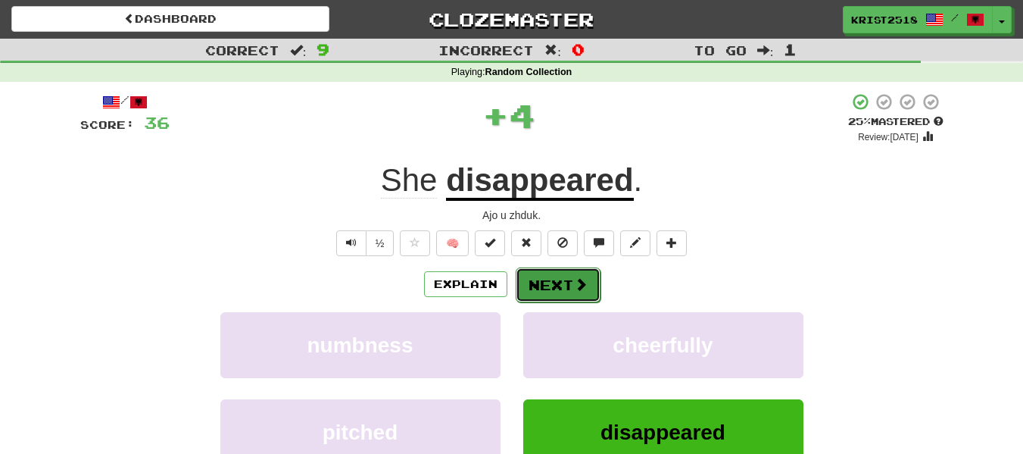
click at [552, 286] on button "Next" at bounding box center [558, 284] width 85 height 35
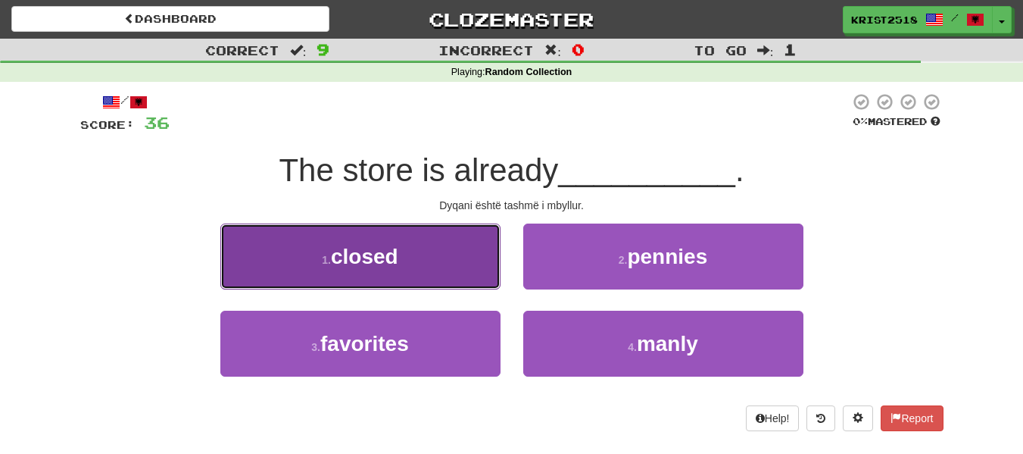
click at [410, 260] on button "1 . closed" at bounding box center [360, 256] width 280 height 66
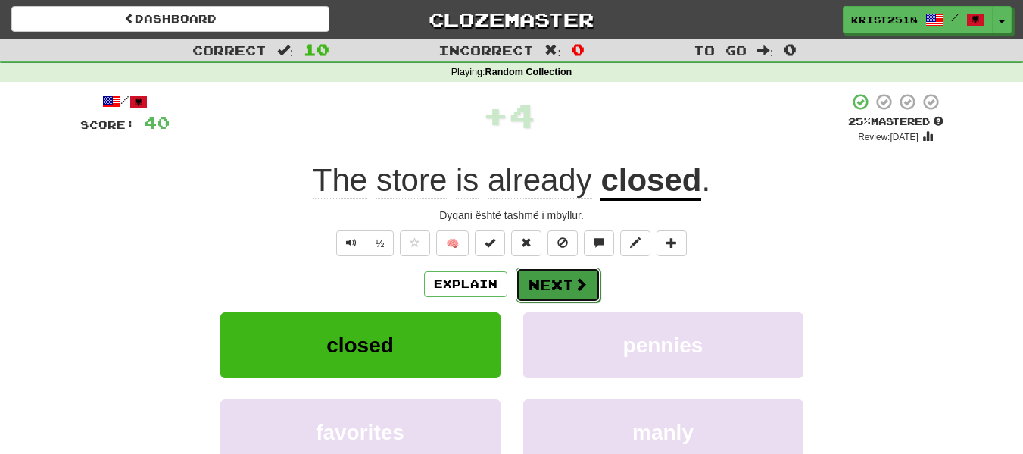
click at [564, 284] on button "Next" at bounding box center [558, 284] width 85 height 35
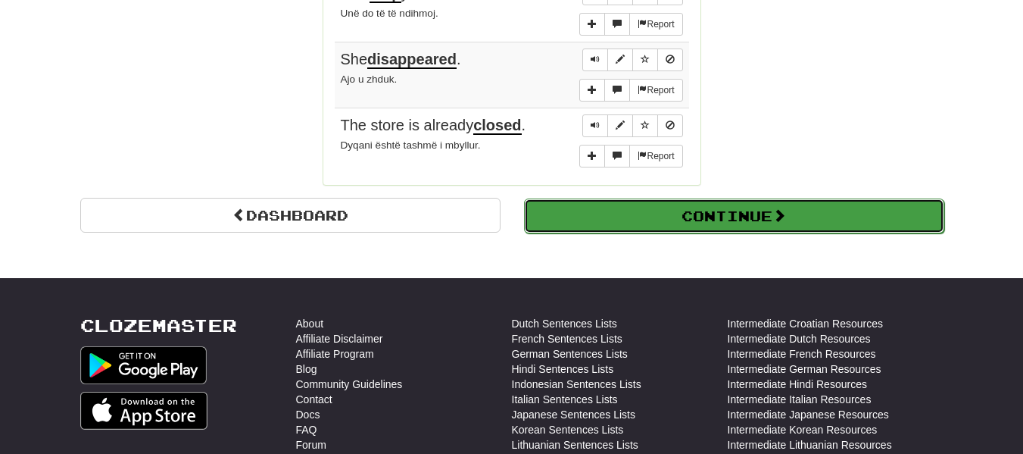
click at [767, 213] on button "Continue" at bounding box center [734, 215] width 420 height 35
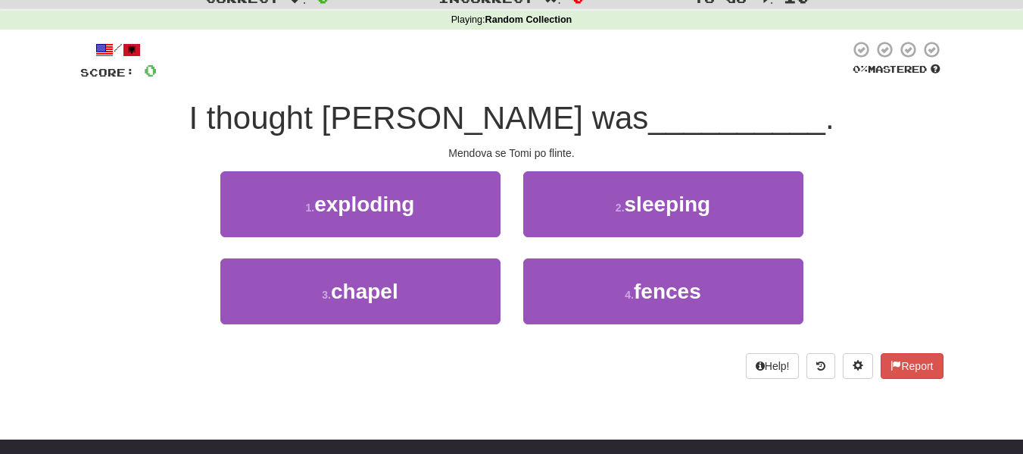
scroll to position [51, 0]
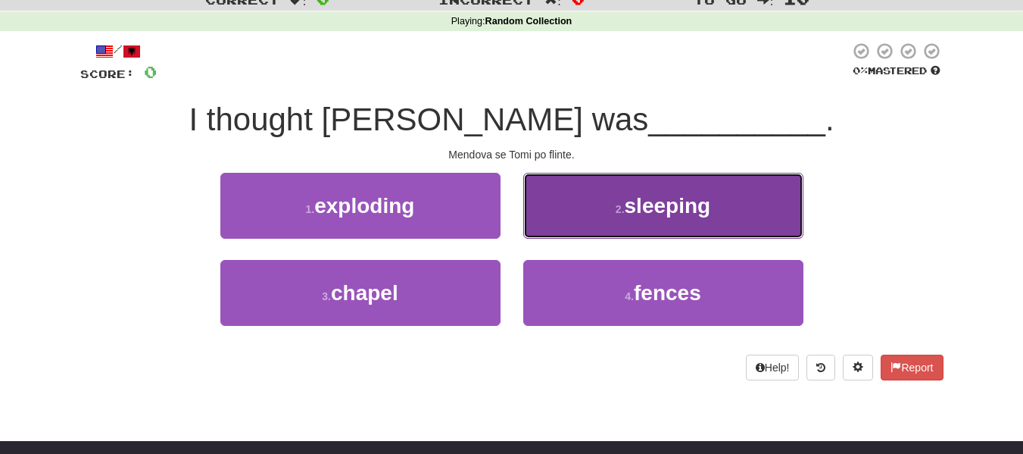
click at [621, 226] on button "2 . sleeping" at bounding box center [663, 206] width 280 height 66
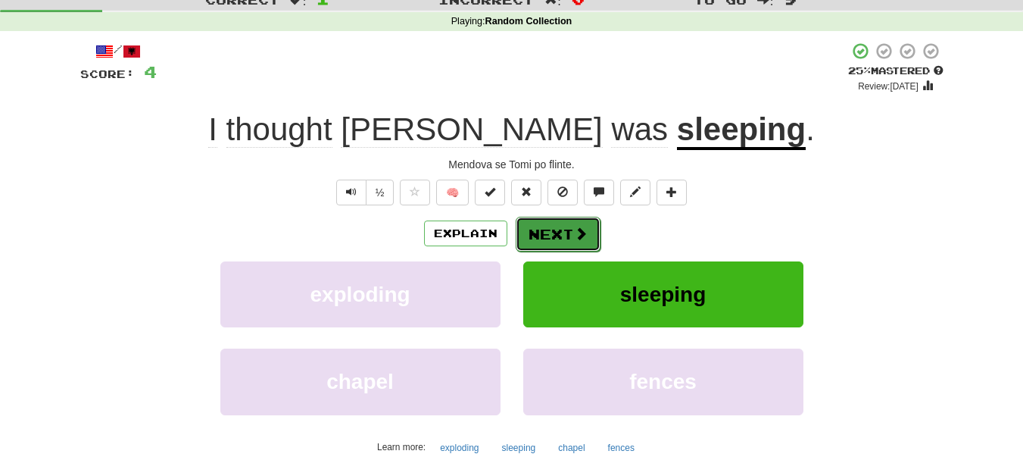
click at [557, 240] on button "Next" at bounding box center [558, 234] width 85 height 35
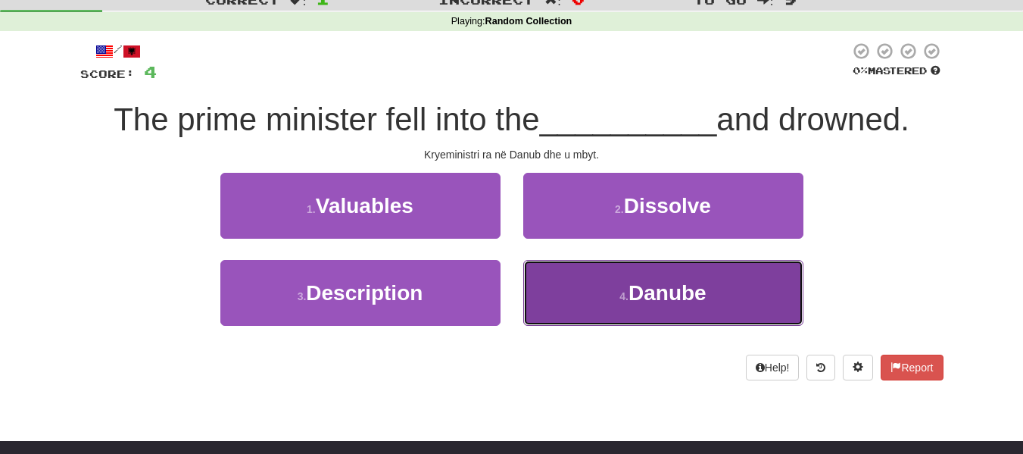
click at [646, 286] on span "Danube" at bounding box center [668, 292] width 78 height 23
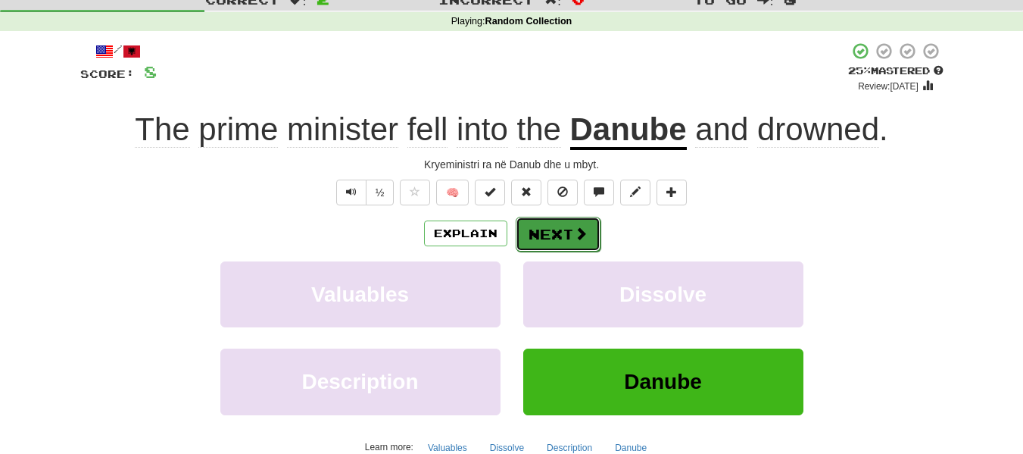
click at [567, 233] on button "Next" at bounding box center [558, 234] width 85 height 35
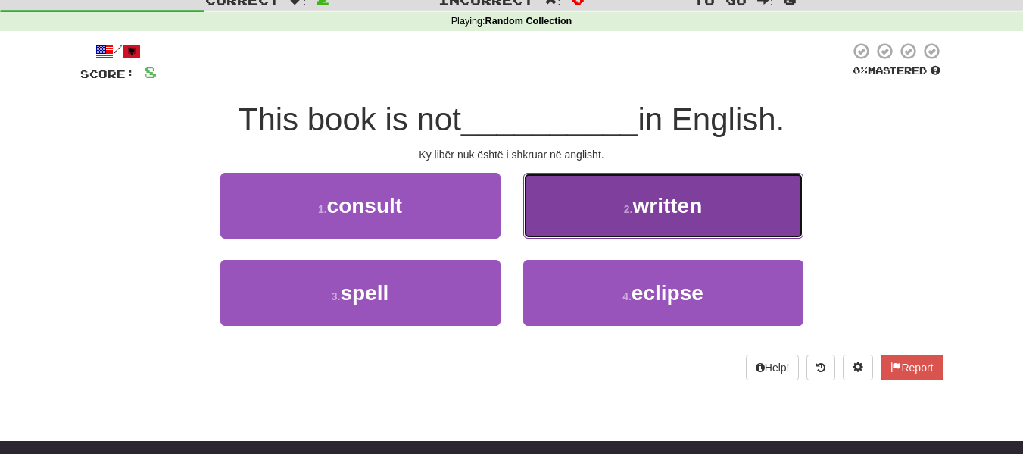
click at [661, 226] on button "2 . written" at bounding box center [663, 206] width 280 height 66
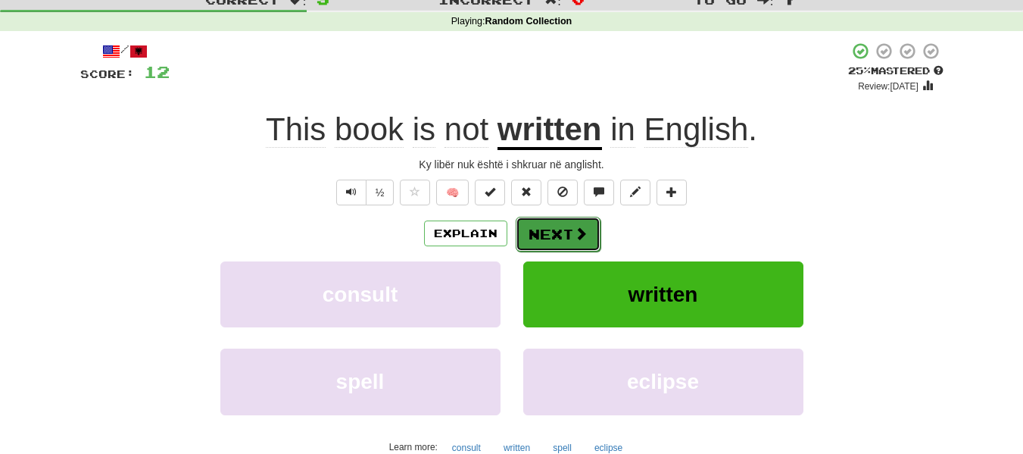
click at [558, 226] on button "Next" at bounding box center [558, 234] width 85 height 35
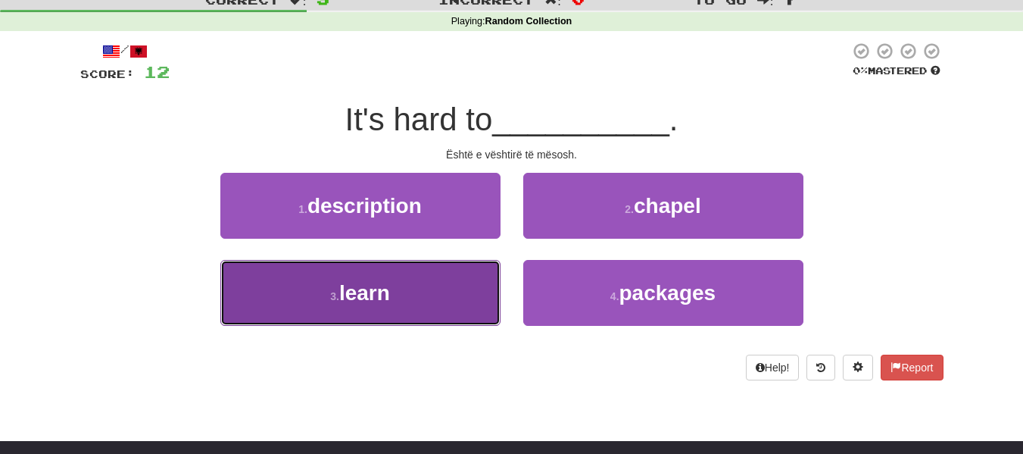
click at [404, 299] on button "3 . learn" at bounding box center [360, 293] width 280 height 66
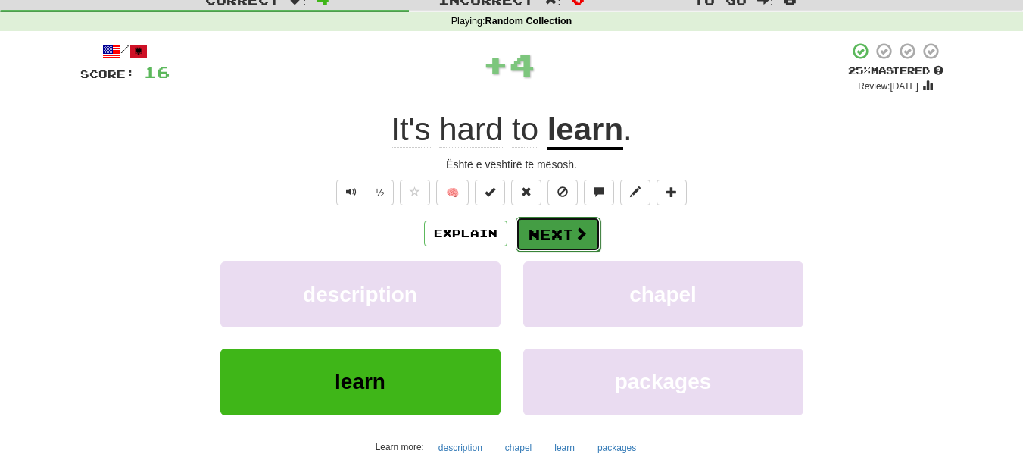
click at [560, 238] on button "Next" at bounding box center [558, 234] width 85 height 35
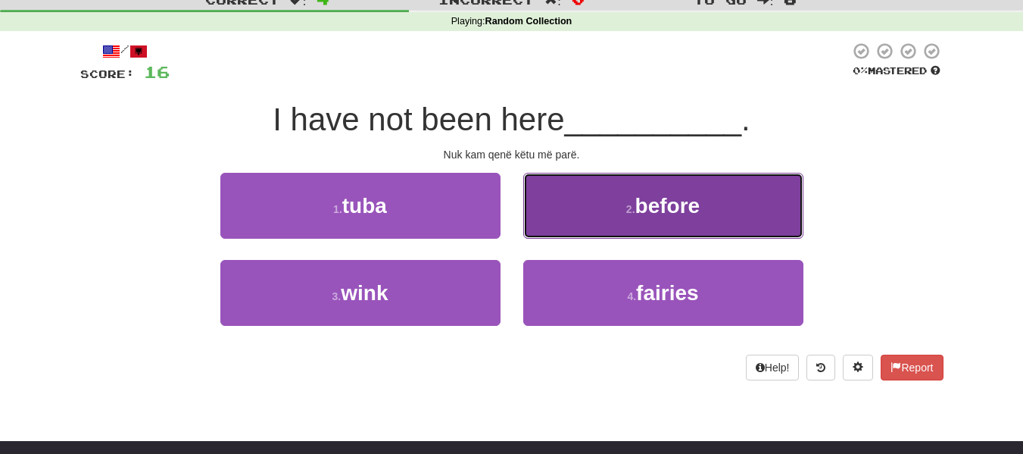
click at [582, 220] on button "2 . before" at bounding box center [663, 206] width 280 height 66
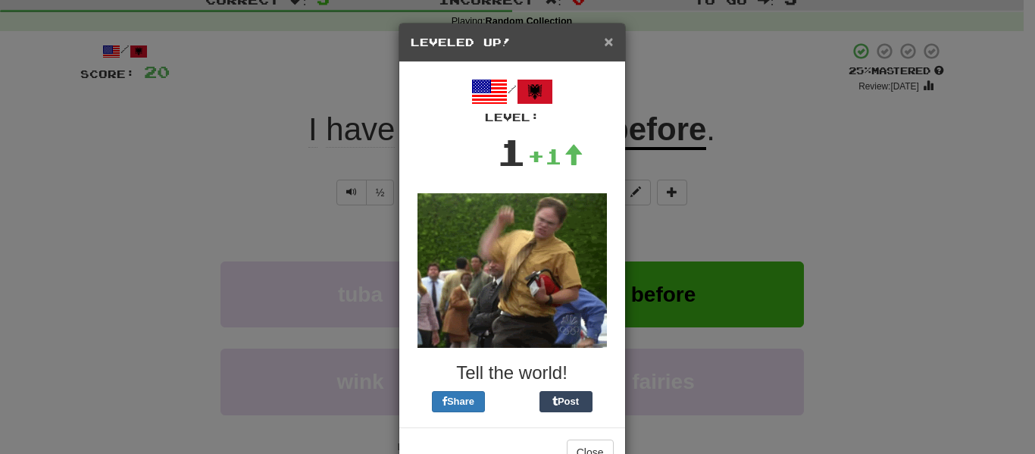
click at [604, 41] on span "×" at bounding box center [608, 41] width 9 height 17
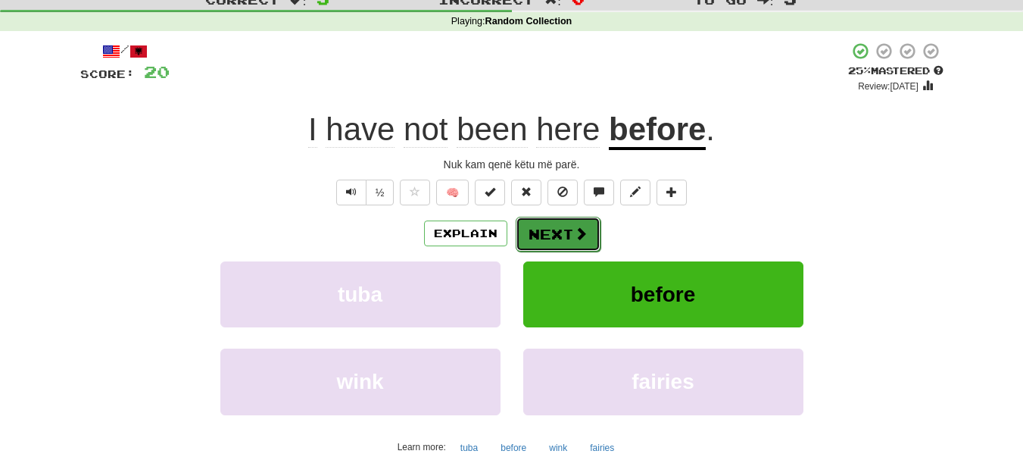
click at [564, 236] on button "Next" at bounding box center [558, 234] width 85 height 35
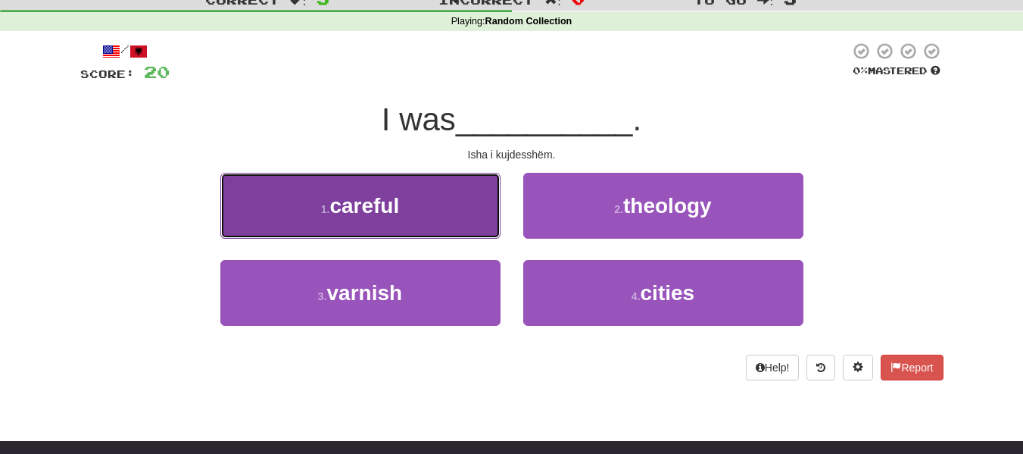
click at [399, 228] on button "1 . careful" at bounding box center [360, 206] width 280 height 66
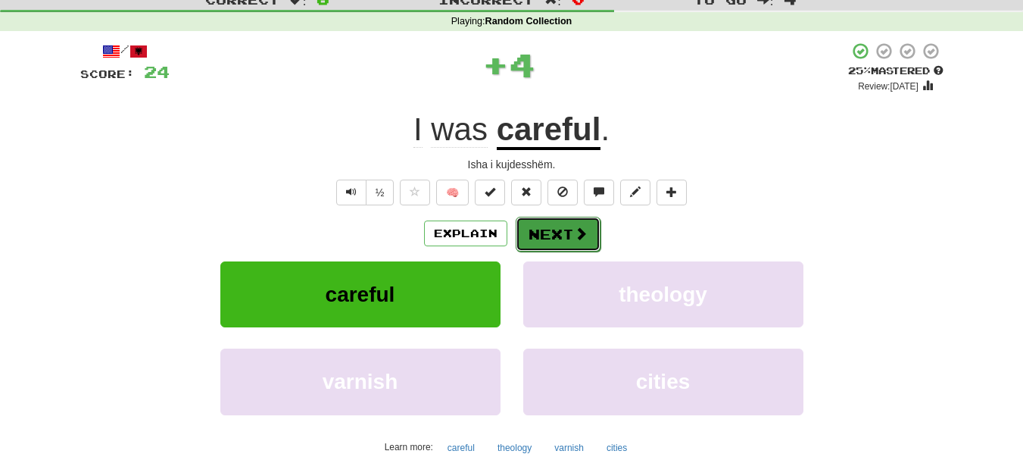
click at [561, 246] on button "Next" at bounding box center [558, 234] width 85 height 35
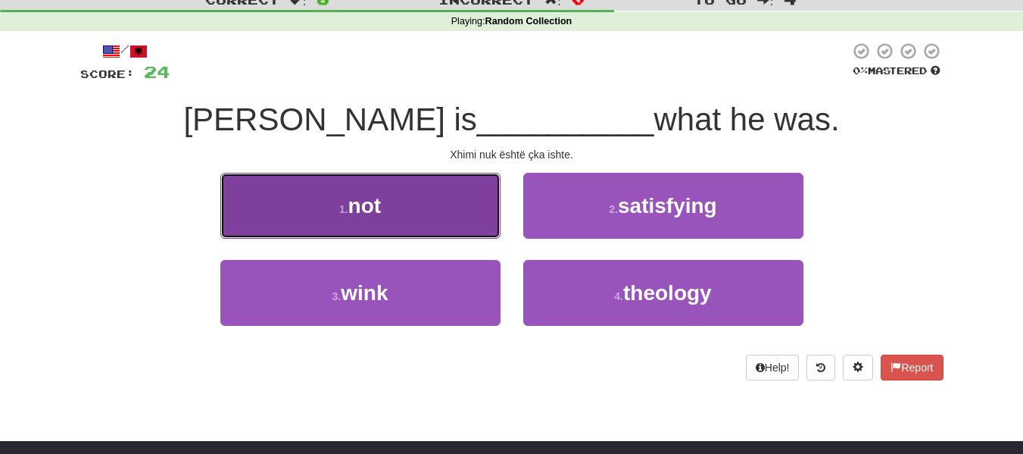
click at [431, 214] on button "1 . not" at bounding box center [360, 206] width 280 height 66
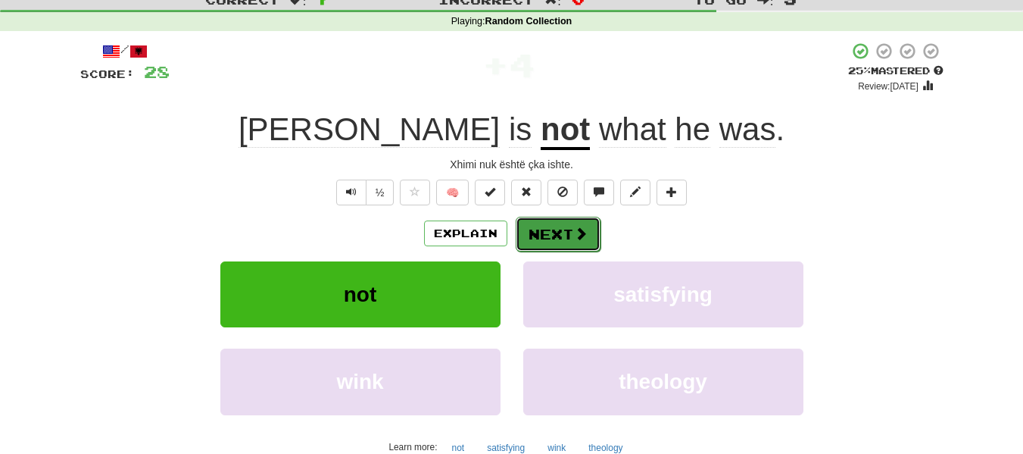
click at [569, 229] on button "Next" at bounding box center [558, 234] width 85 height 35
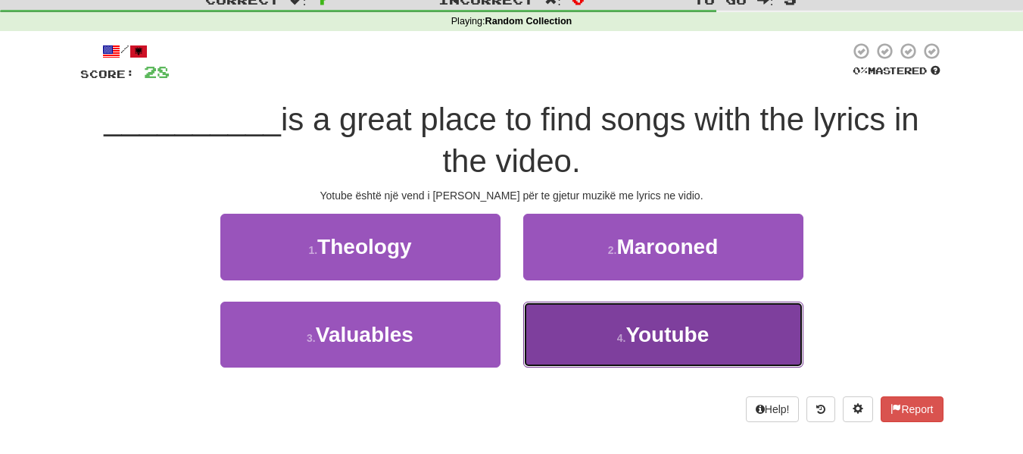
click at [602, 336] on button "4 . Youtube" at bounding box center [663, 335] width 280 height 66
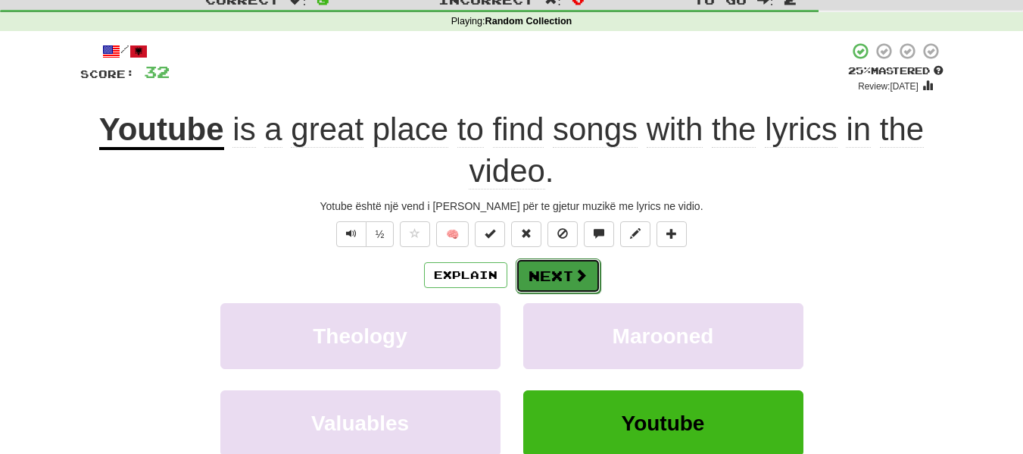
click at [534, 273] on button "Next" at bounding box center [558, 275] width 85 height 35
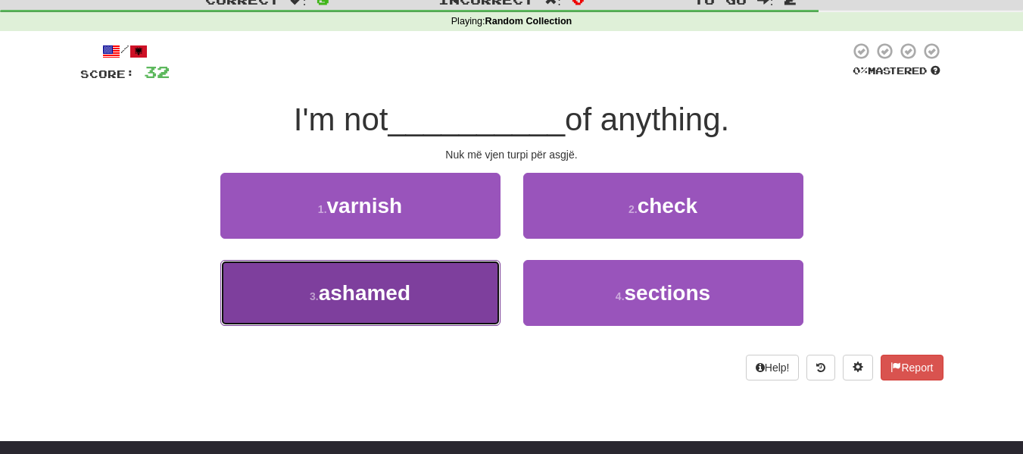
click at [423, 299] on button "3 . ashamed" at bounding box center [360, 293] width 280 height 66
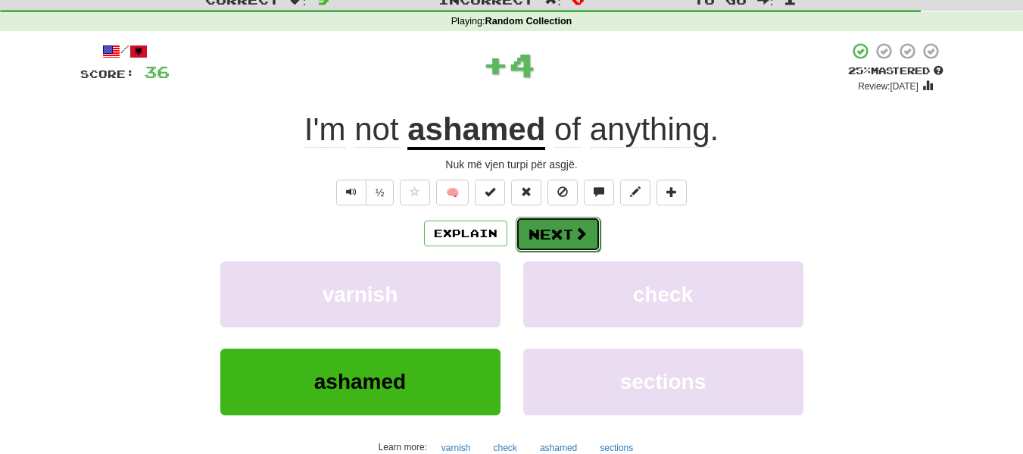
click at [560, 239] on button "Next" at bounding box center [558, 234] width 85 height 35
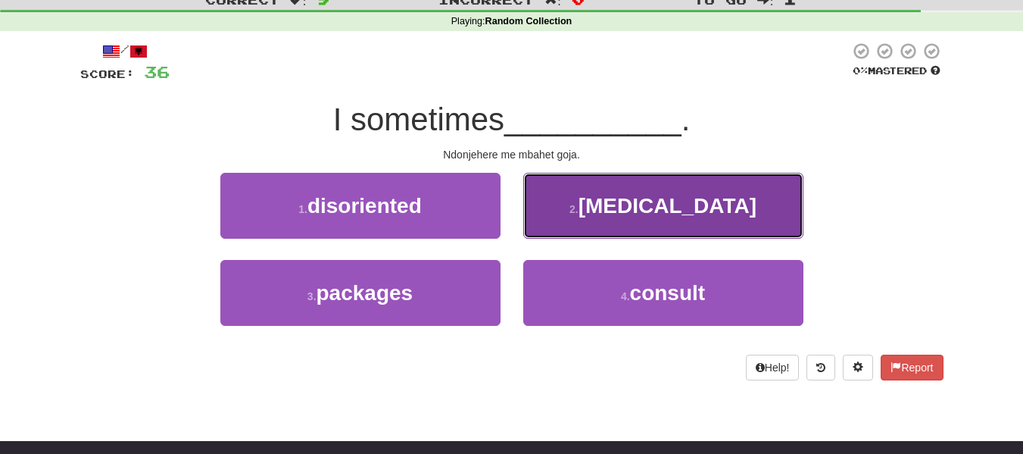
click at [696, 207] on span "stutter" at bounding box center [668, 205] width 178 height 23
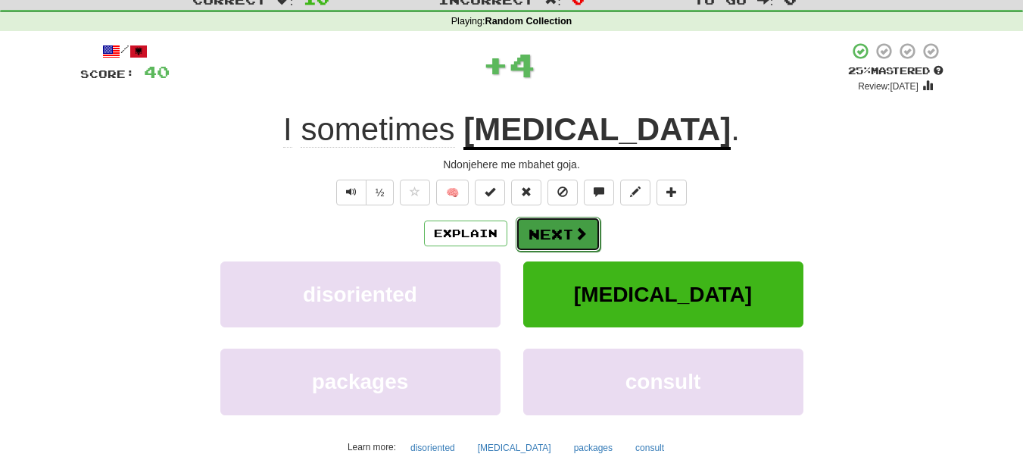
click at [546, 235] on button "Next" at bounding box center [558, 234] width 85 height 35
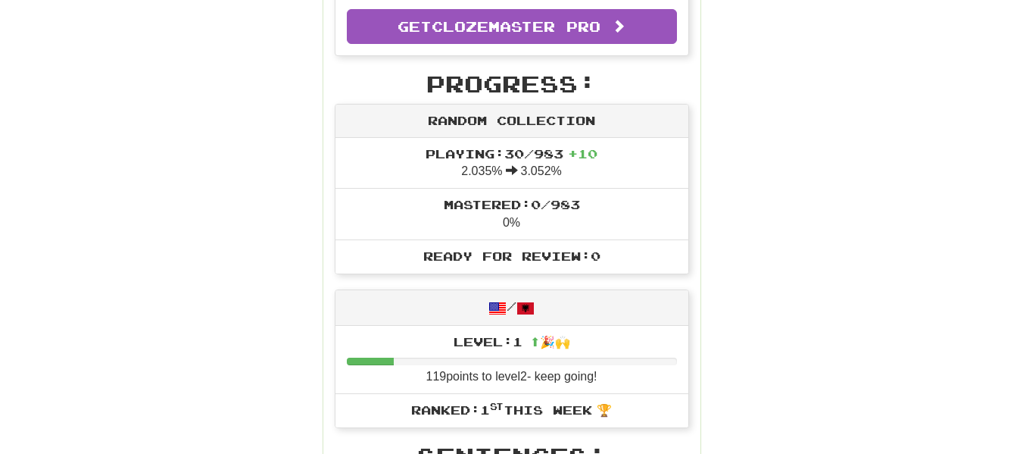
scroll to position [0, 0]
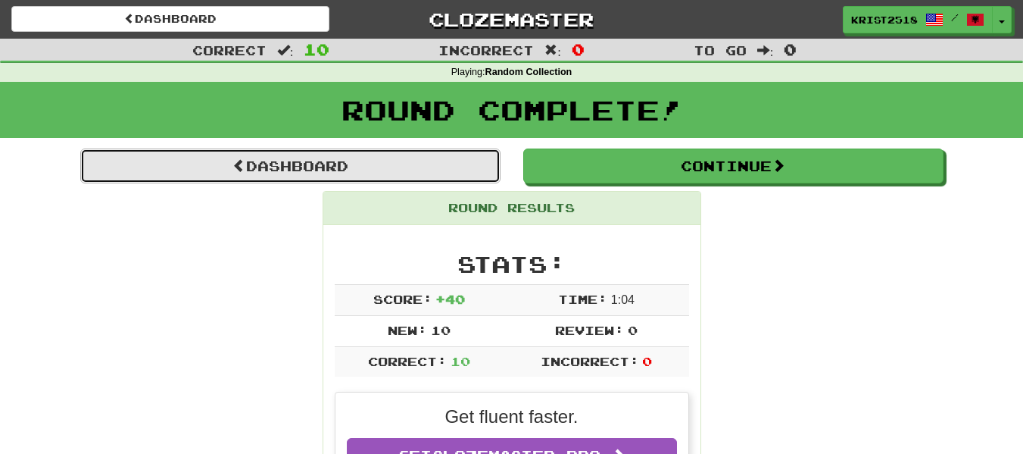
click at [453, 161] on link "Dashboard" at bounding box center [290, 165] width 420 height 35
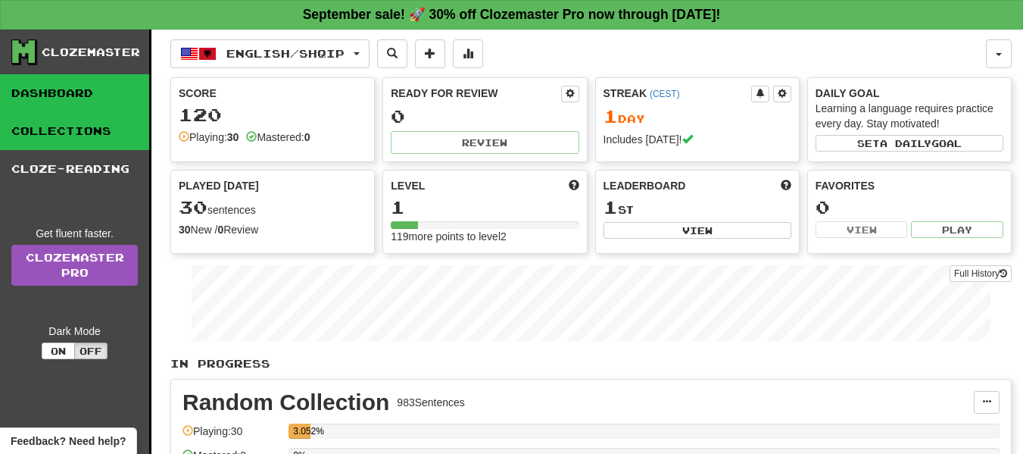
click at [108, 139] on link "Collections" at bounding box center [74, 131] width 149 height 38
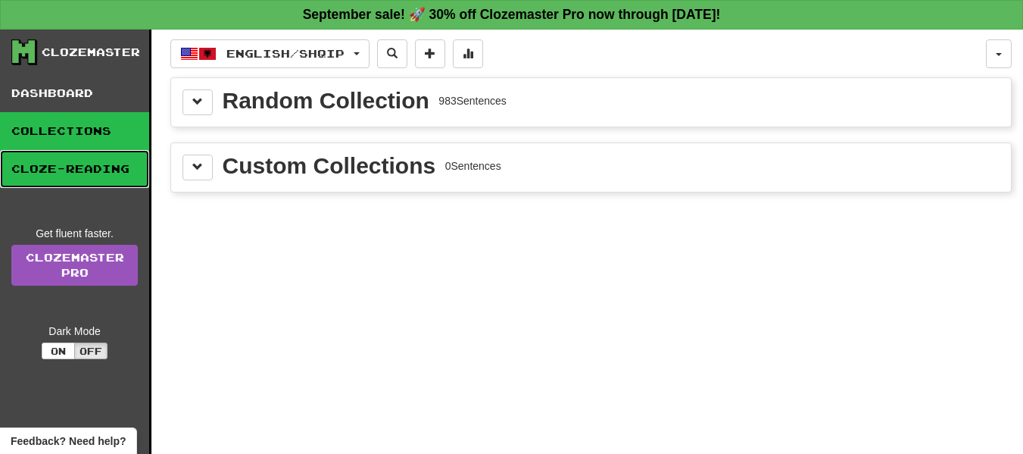
click at [104, 167] on link "Cloze-Reading" at bounding box center [74, 169] width 149 height 38
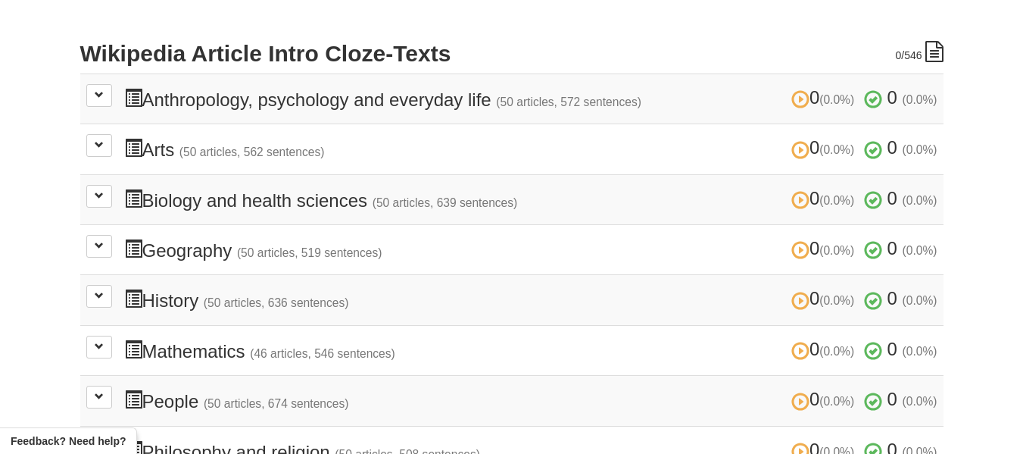
scroll to position [327, 0]
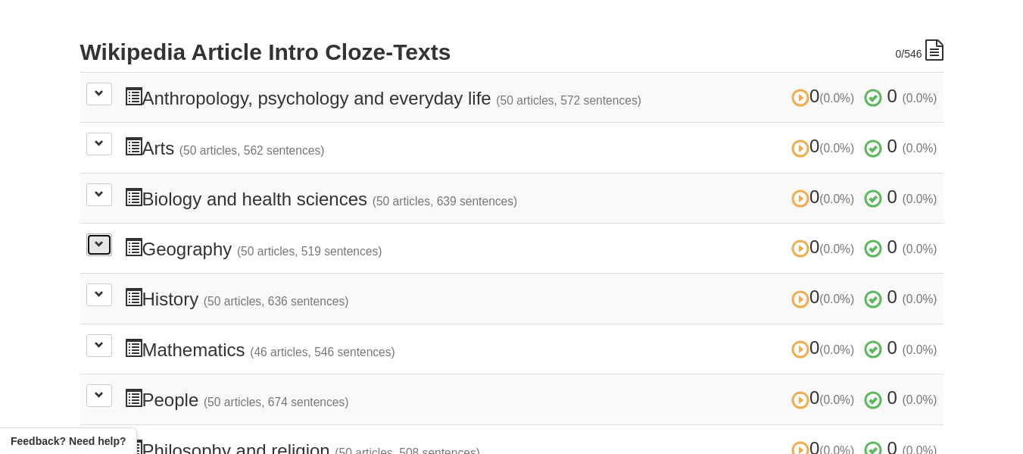
click at [93, 249] on button at bounding box center [99, 244] width 26 height 23
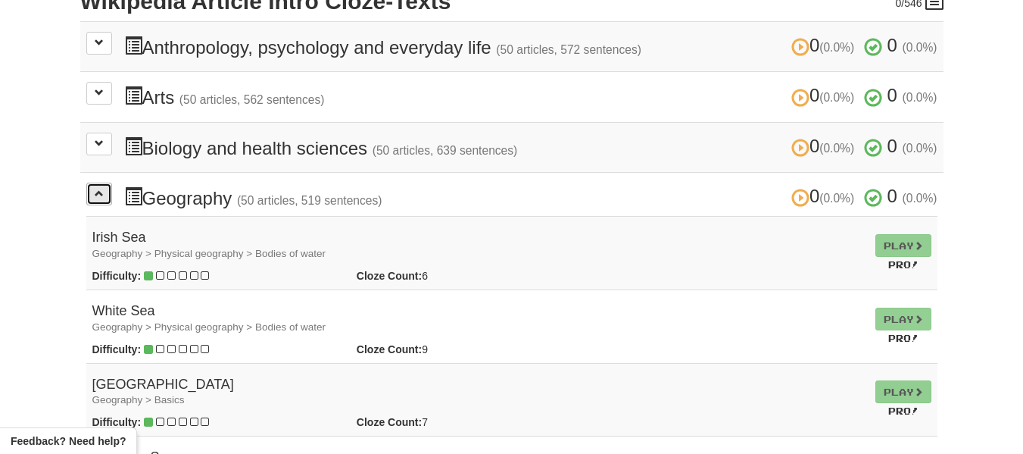
scroll to position [380, 0]
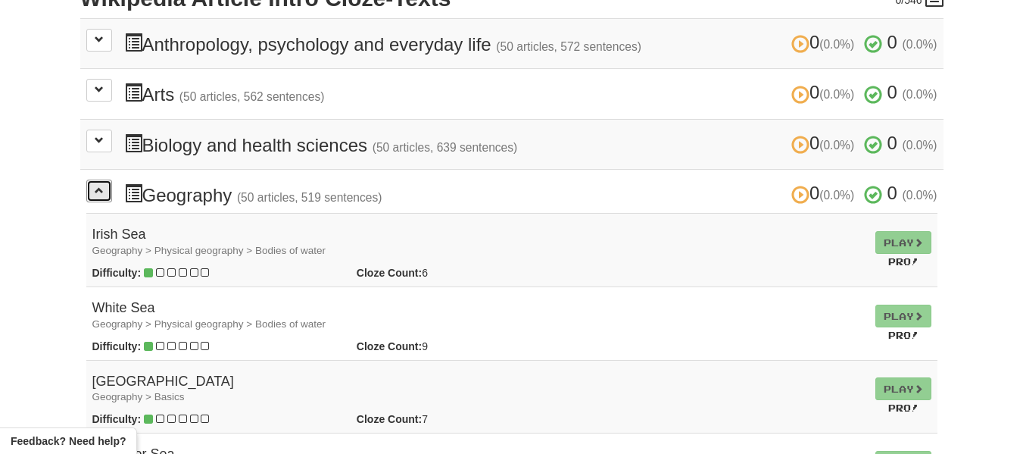
click at [98, 187] on span at bounding box center [99, 190] width 9 height 9
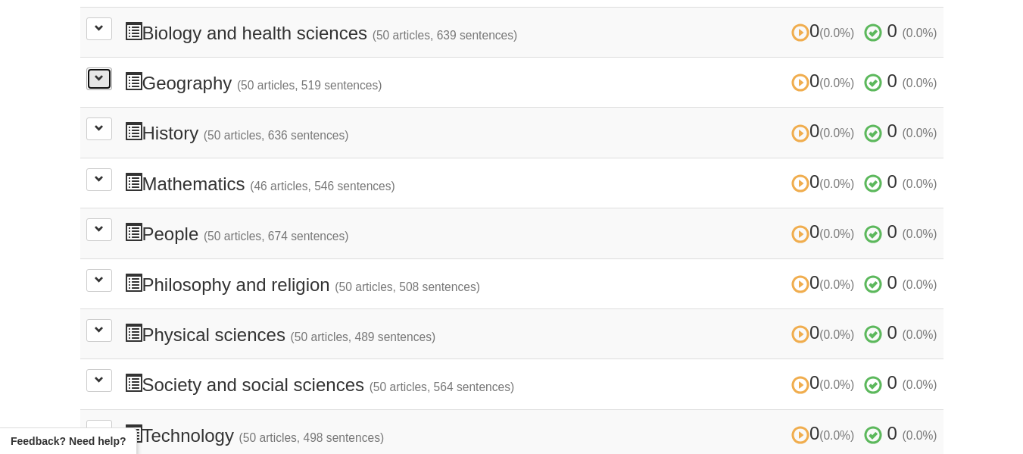
scroll to position [494, 0]
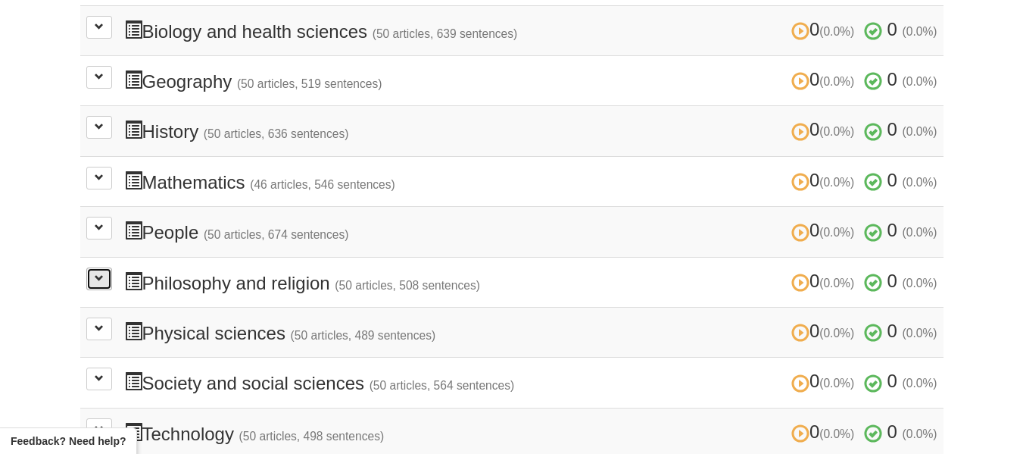
click at [106, 274] on button at bounding box center [99, 278] width 26 height 23
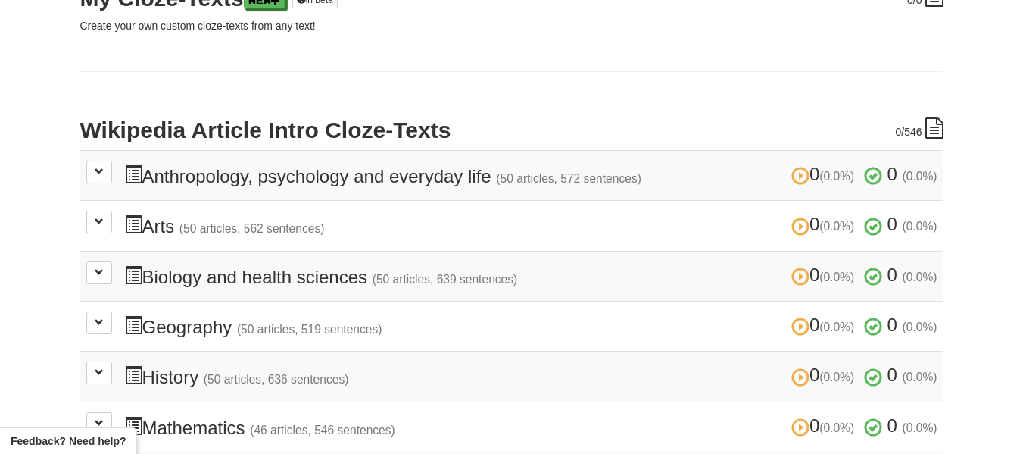
scroll to position [251, 0]
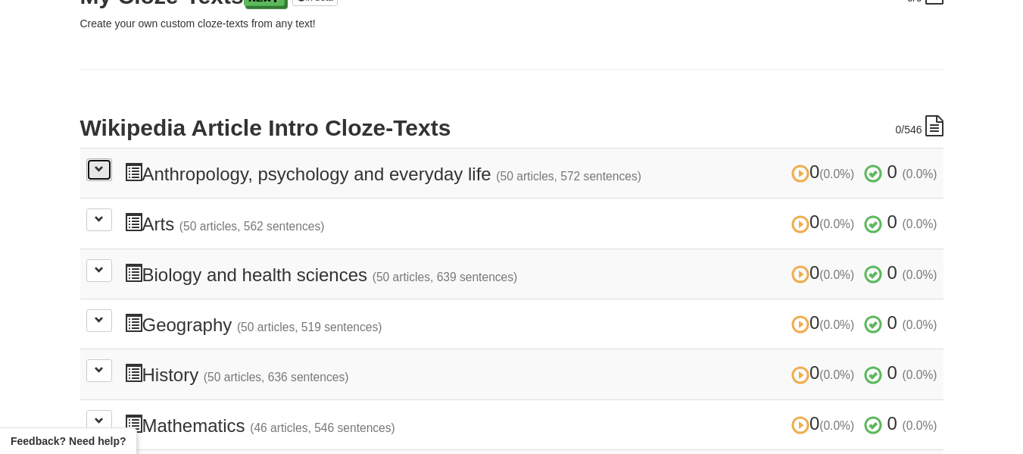
click at [94, 175] on button at bounding box center [99, 169] width 26 height 23
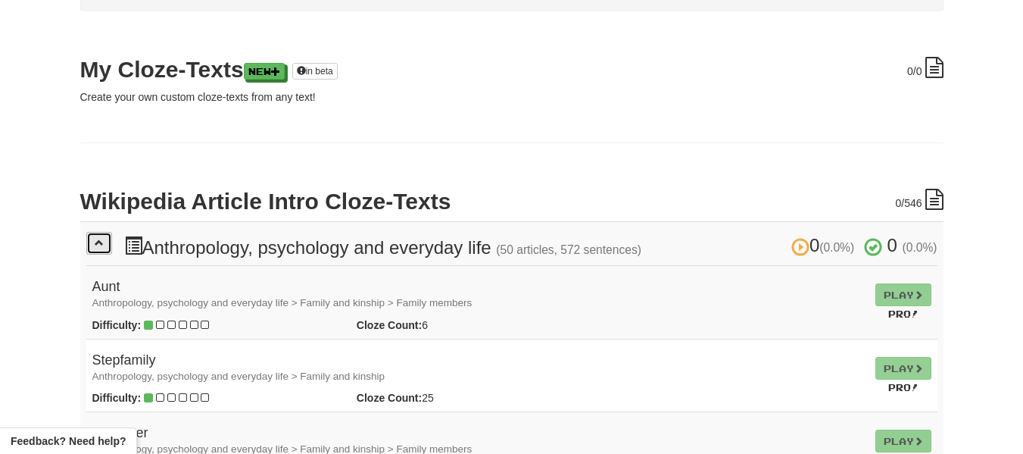
scroll to position [186, 0]
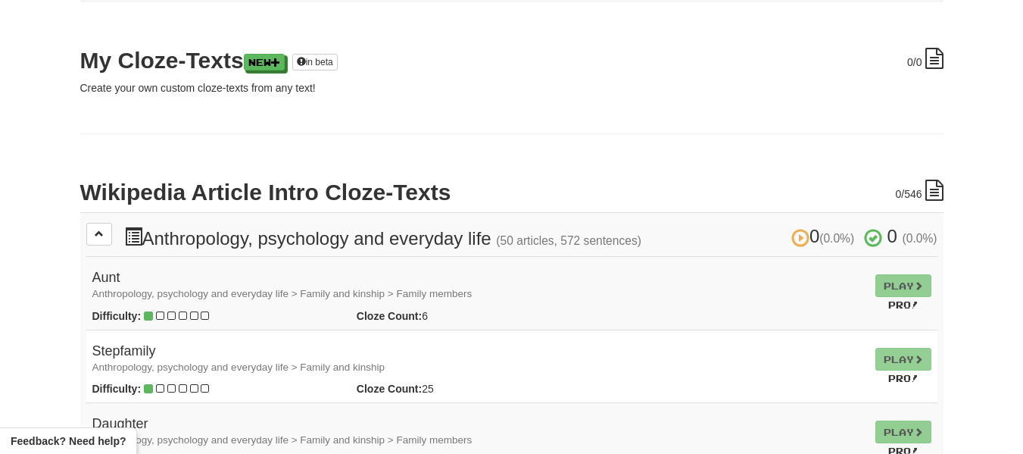
click at [937, 186] on icon at bounding box center [935, 190] width 18 height 21
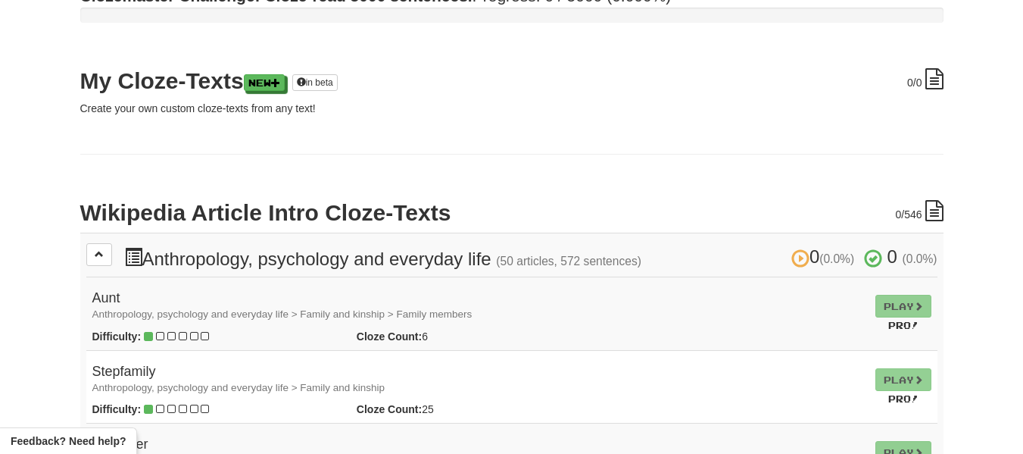
scroll to position [165, 0]
click at [98, 252] on span at bounding box center [99, 254] width 9 height 9
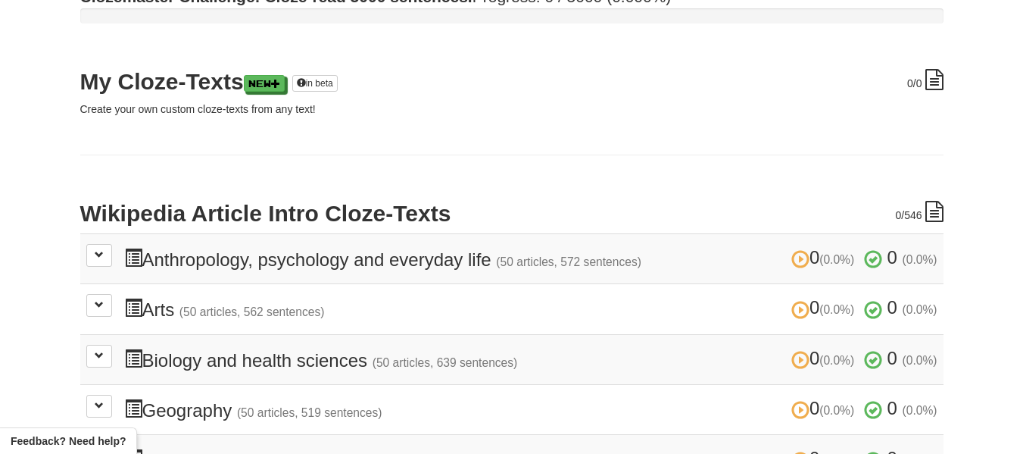
click at [935, 82] on icon at bounding box center [935, 79] width 18 height 21
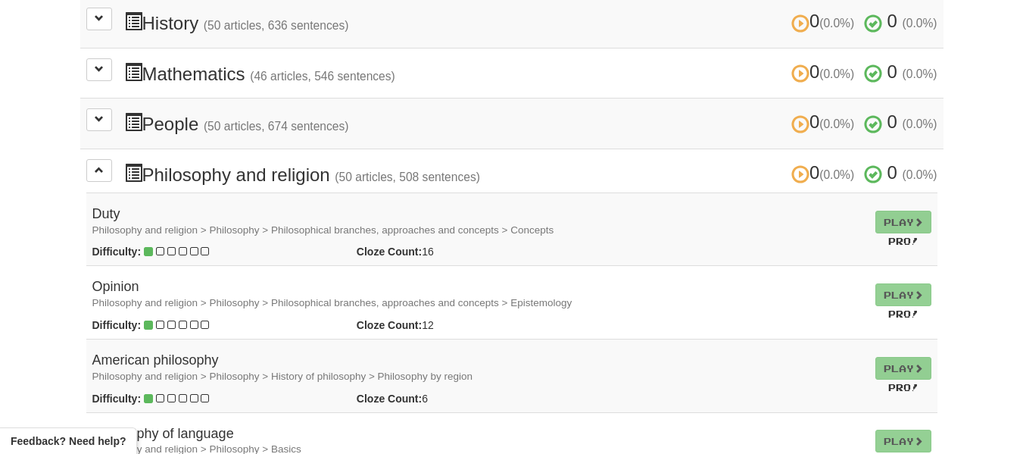
scroll to position [598, 0]
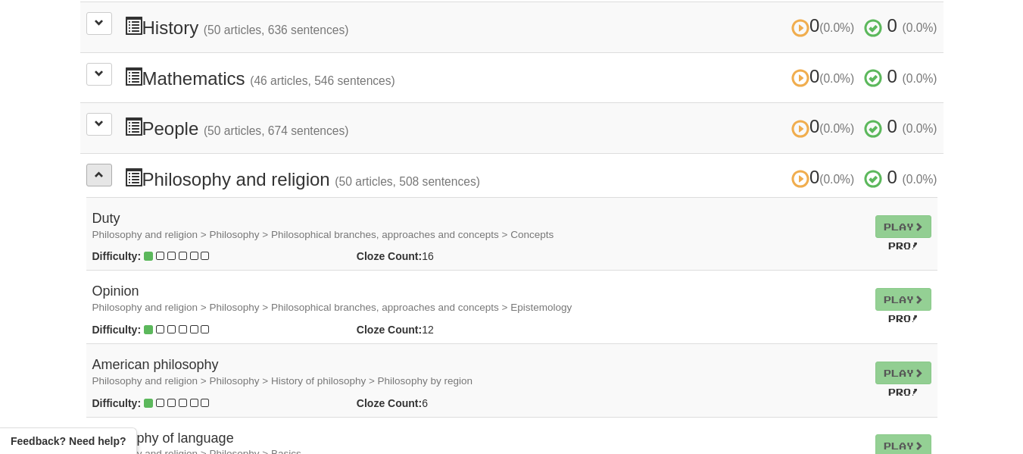
click at [98, 180] on button at bounding box center [99, 175] width 26 height 23
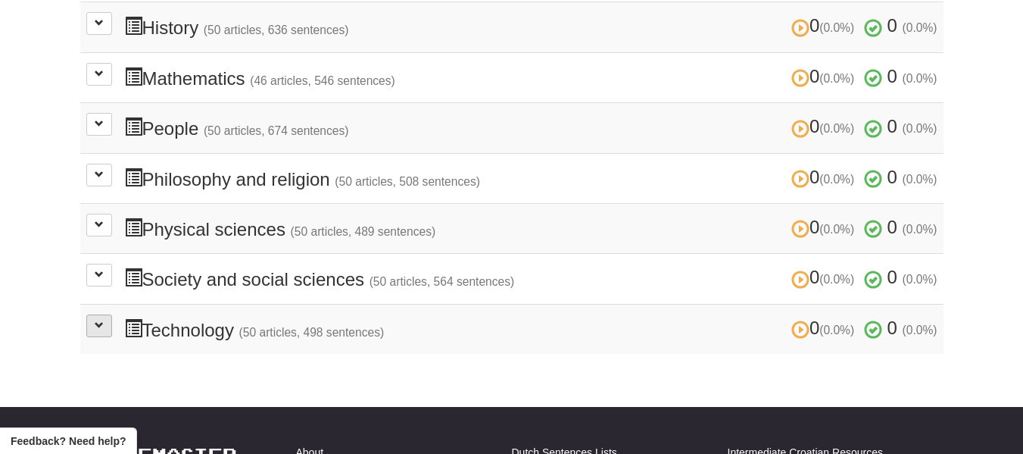
click at [97, 327] on span at bounding box center [99, 324] width 9 height 9
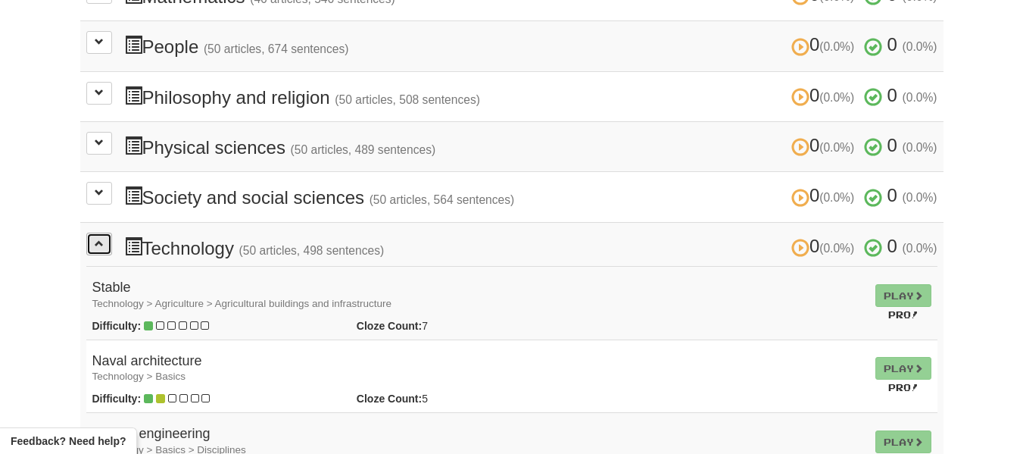
scroll to position [681, 0]
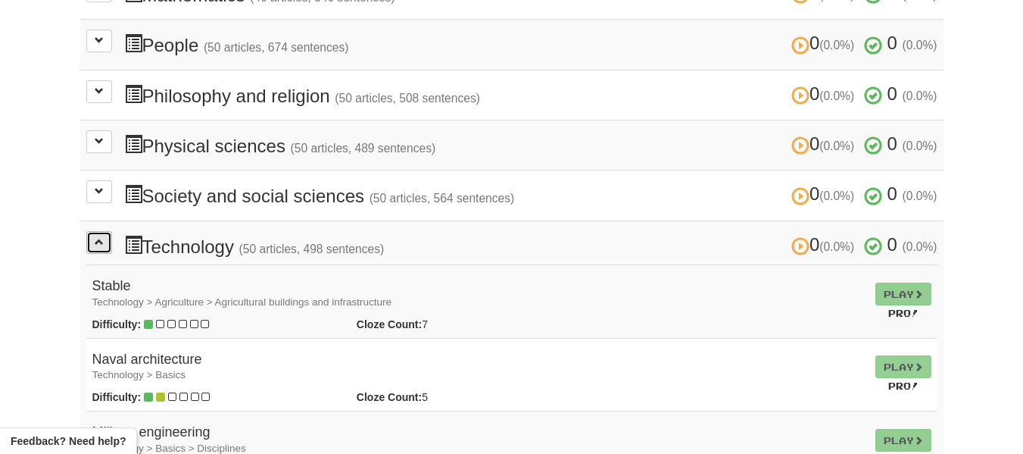
click at [100, 244] on span at bounding box center [99, 241] width 9 height 9
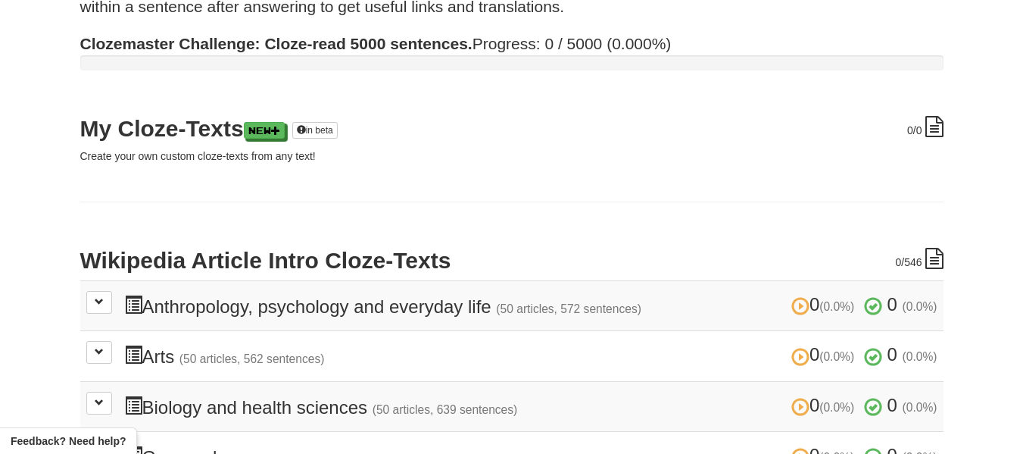
scroll to position [121, 0]
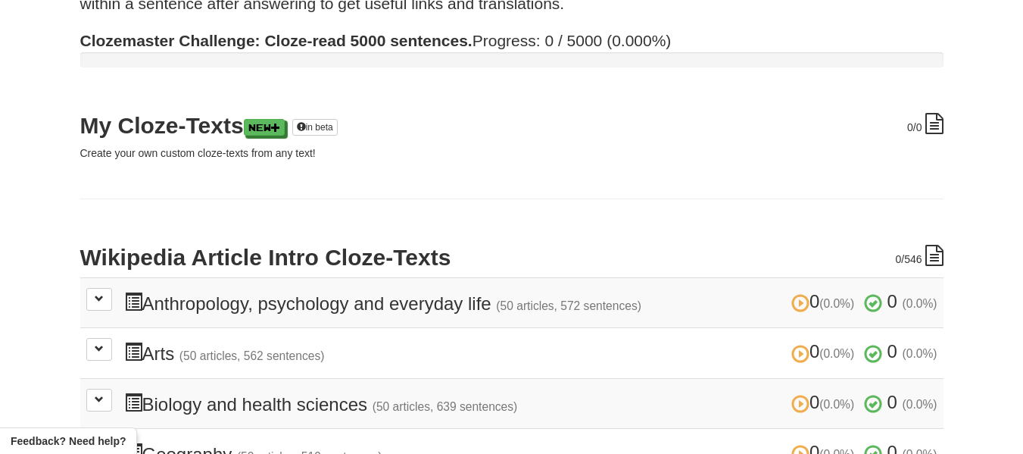
click at [792, 308] on span at bounding box center [801, 303] width 18 height 18
click at [874, 304] on span at bounding box center [873, 303] width 18 height 18
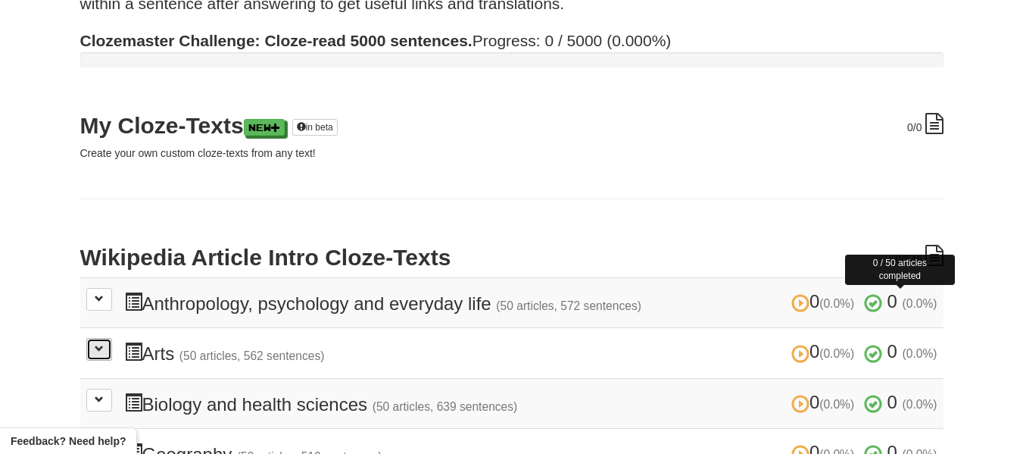
click at [98, 351] on span at bounding box center [99, 348] width 9 height 9
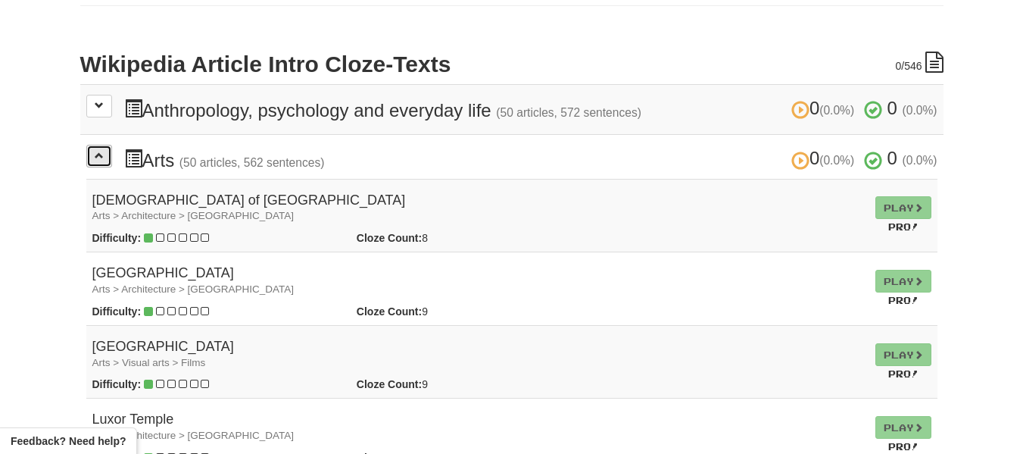
scroll to position [318, 0]
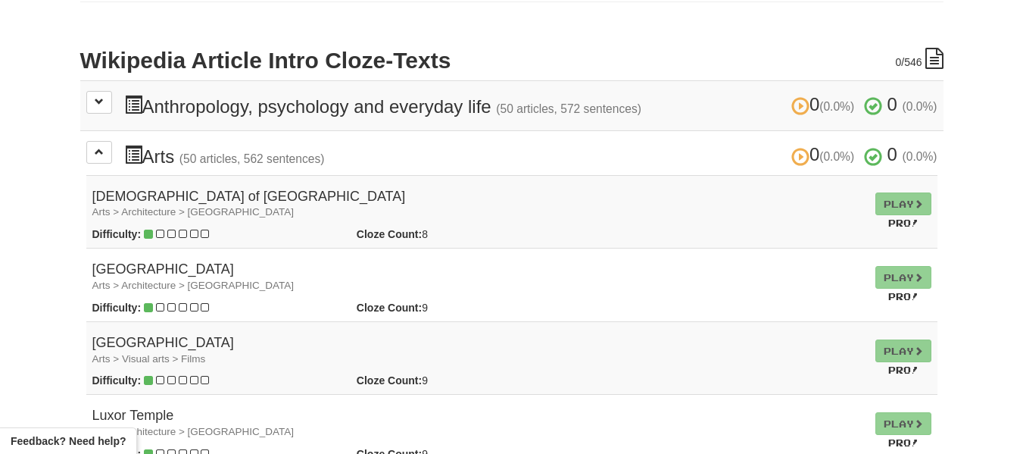
click at [117, 215] on small "Arts > Architecture > Africa" at bounding box center [193, 211] width 202 height 11
click at [910, 201] on td "Play Pro!" at bounding box center [904, 211] width 68 height 73
click at [923, 203] on td "Play Pro!" at bounding box center [904, 211] width 68 height 73
click at [98, 142] on button at bounding box center [99, 152] width 26 height 23
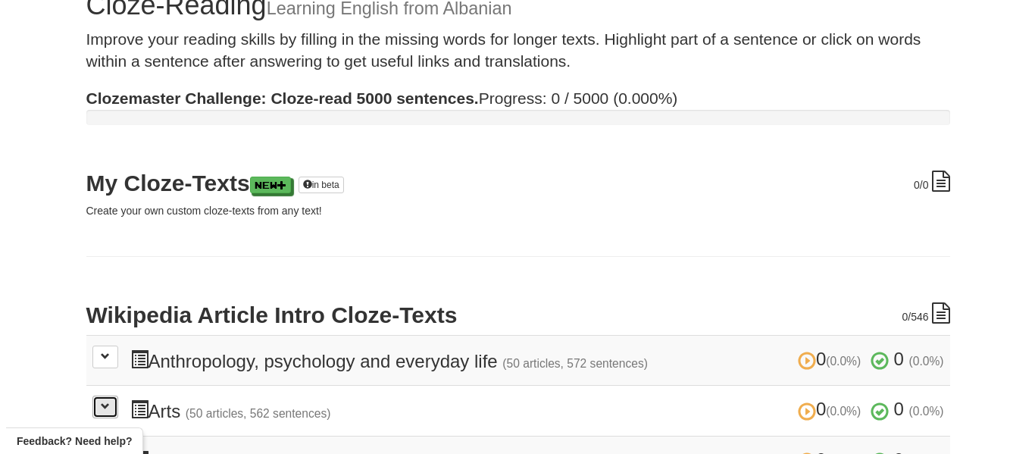
scroll to position [0, 0]
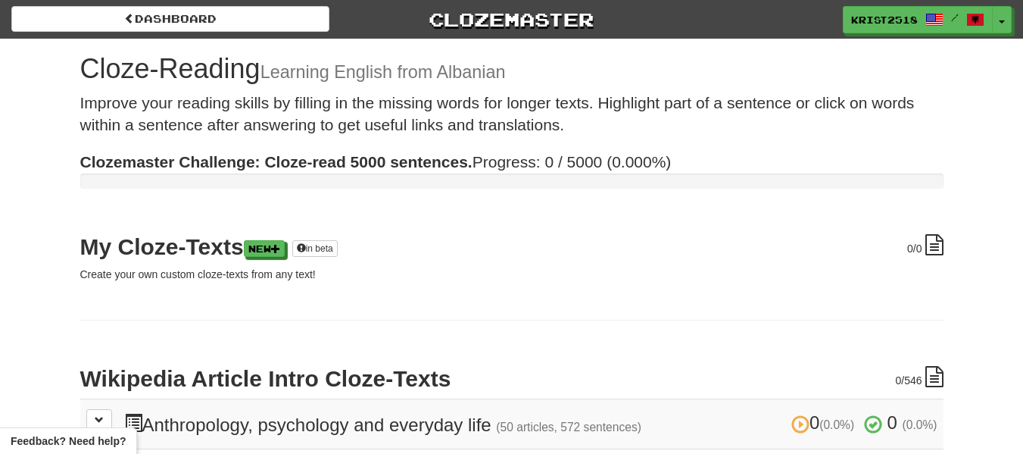
click at [267, 244] on link "New" at bounding box center [265, 249] width 41 height 17
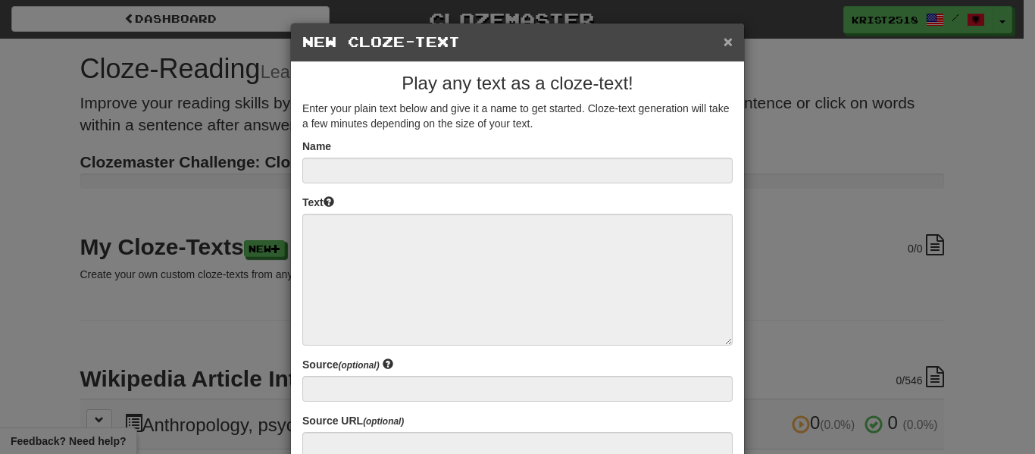
click at [723, 43] on button "×" at bounding box center [727, 41] width 9 height 16
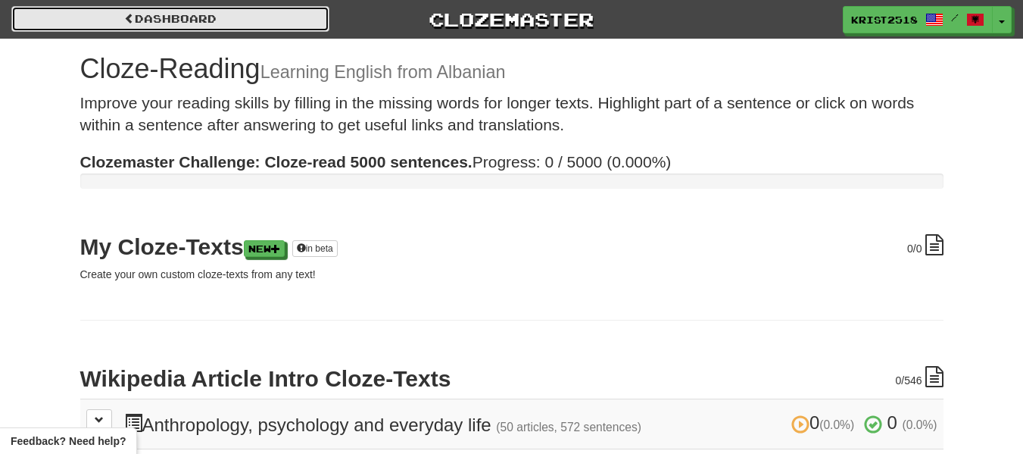
click at [95, 7] on link "Dashboard" at bounding box center [170, 19] width 318 height 26
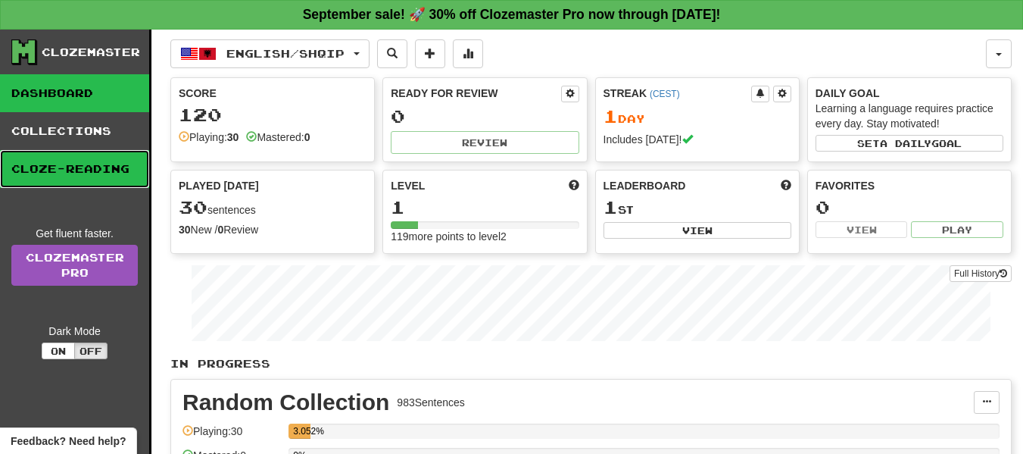
click at [45, 170] on link "Cloze-Reading" at bounding box center [74, 169] width 149 height 38
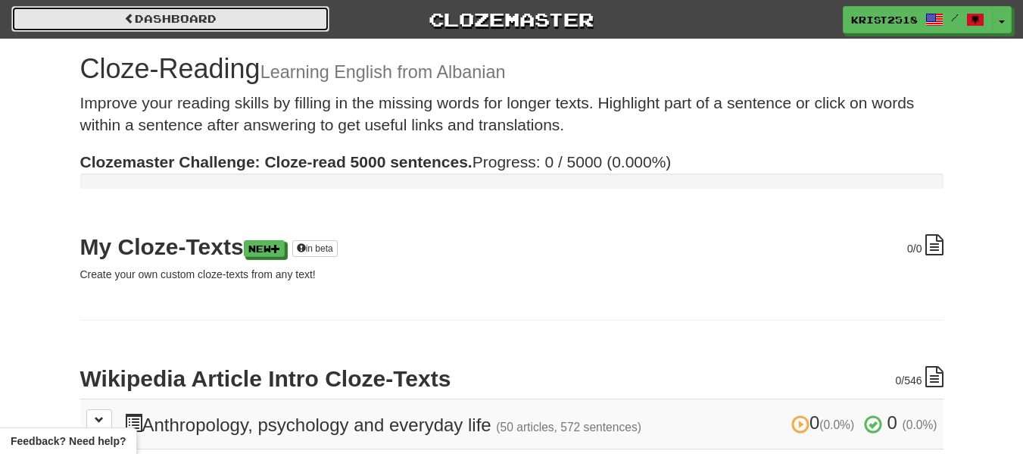
click at [73, 15] on link "Dashboard" at bounding box center [170, 19] width 318 height 26
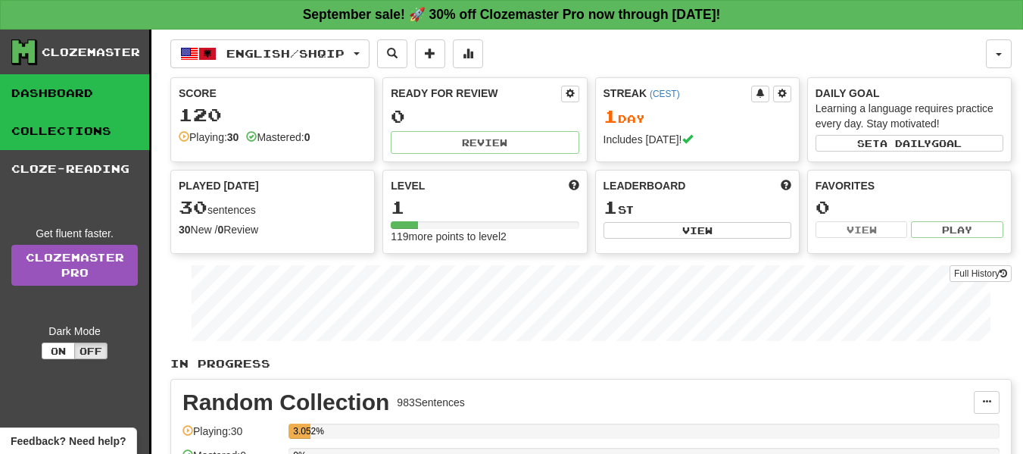
click at [36, 135] on link "Collections" at bounding box center [74, 131] width 149 height 38
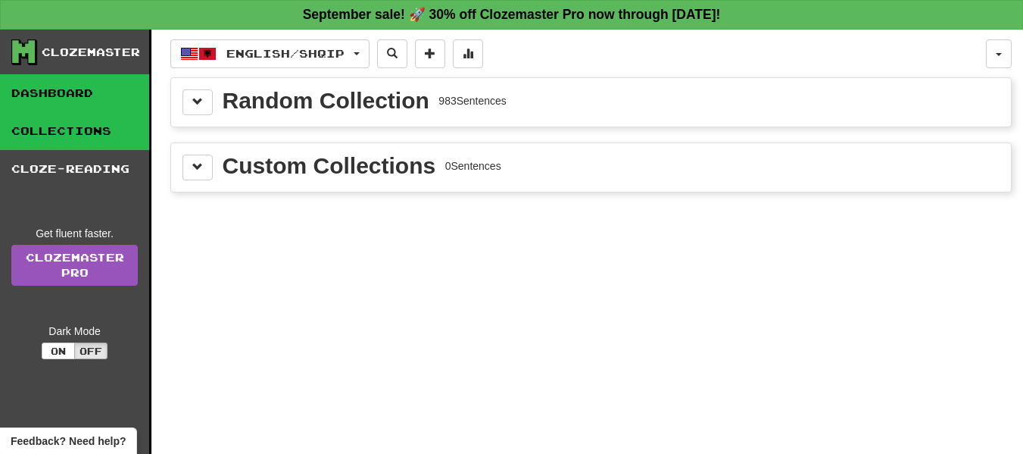
click at [32, 95] on link "Dashboard" at bounding box center [74, 93] width 149 height 38
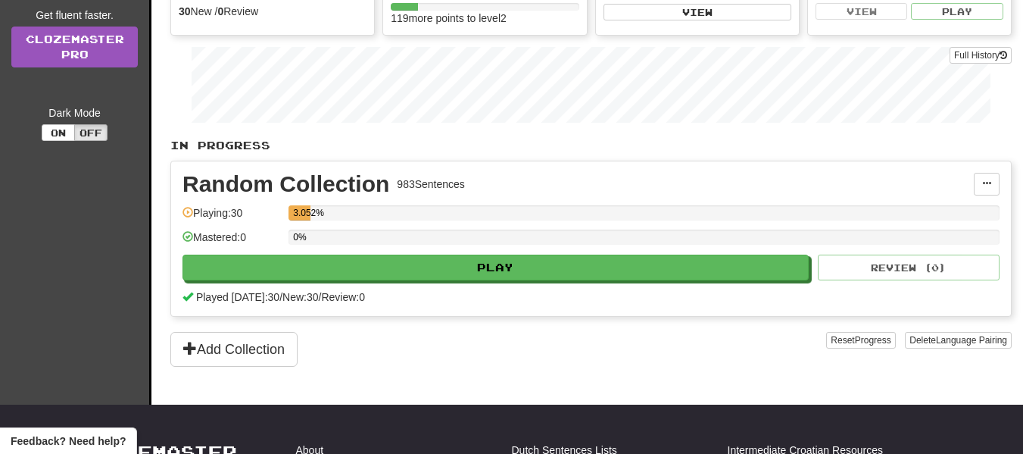
scroll to position [217, 0]
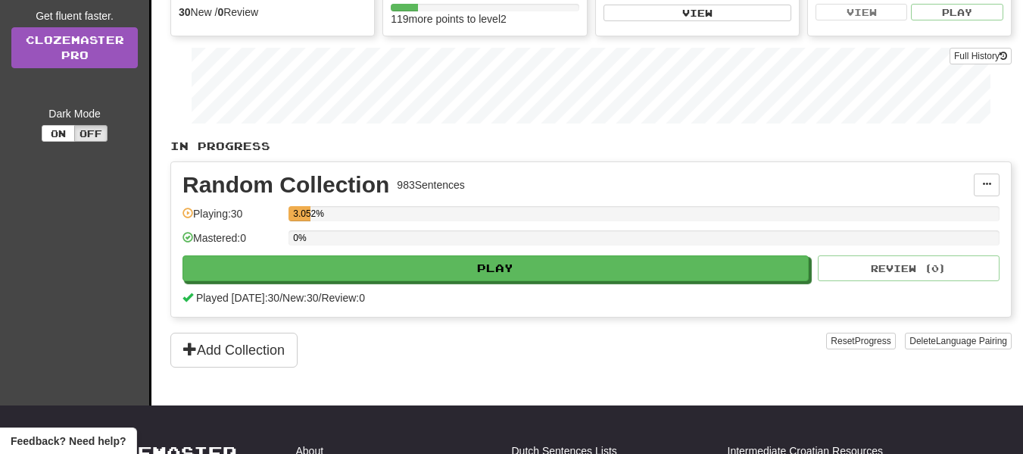
click at [198, 243] on div "Mastered: 0" at bounding box center [232, 242] width 98 height 25
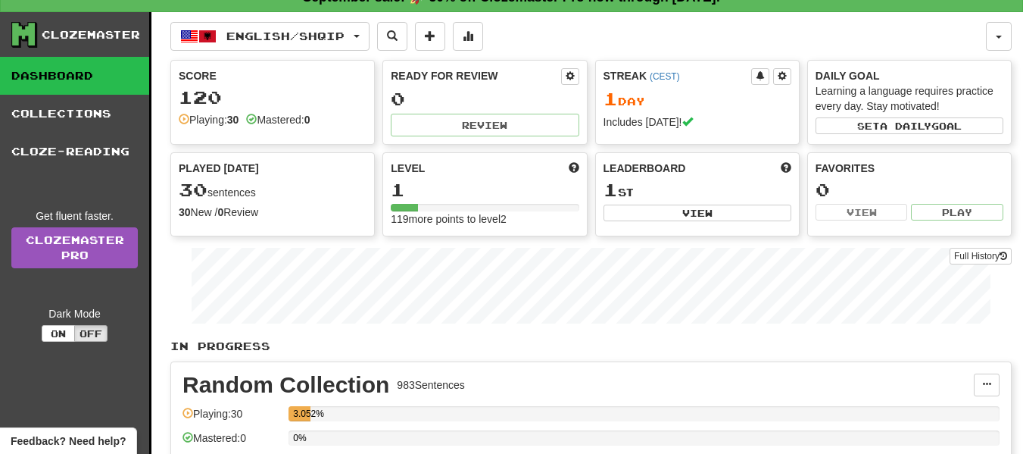
scroll to position [0, 0]
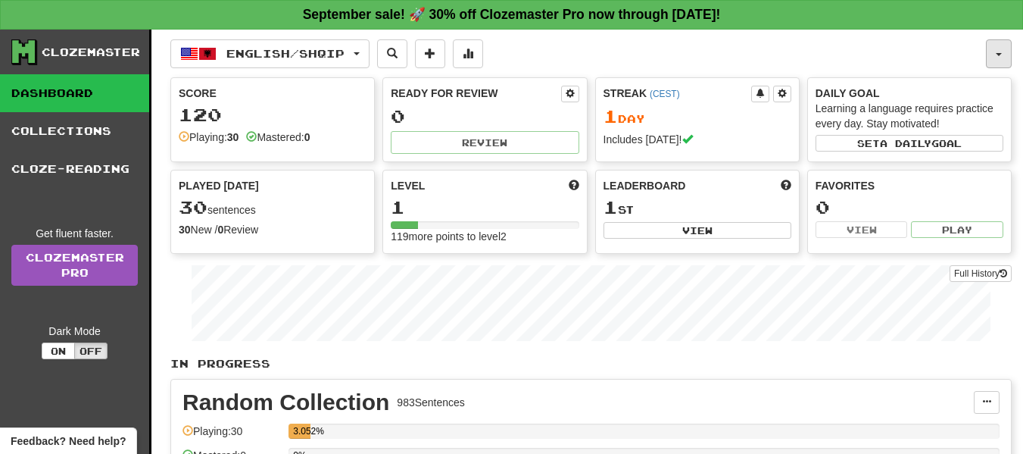
click at [989, 61] on button "button" at bounding box center [999, 53] width 26 height 29
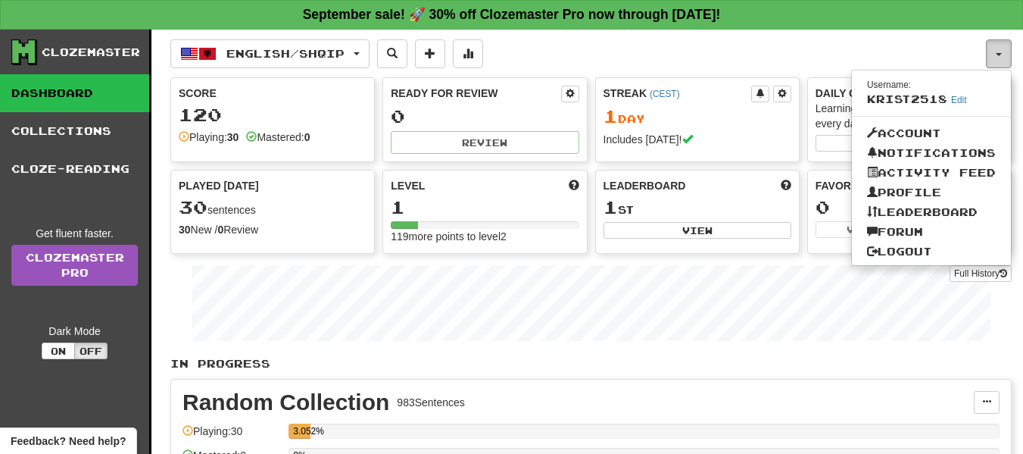
click at [1001, 59] on button "button" at bounding box center [999, 53] width 26 height 29
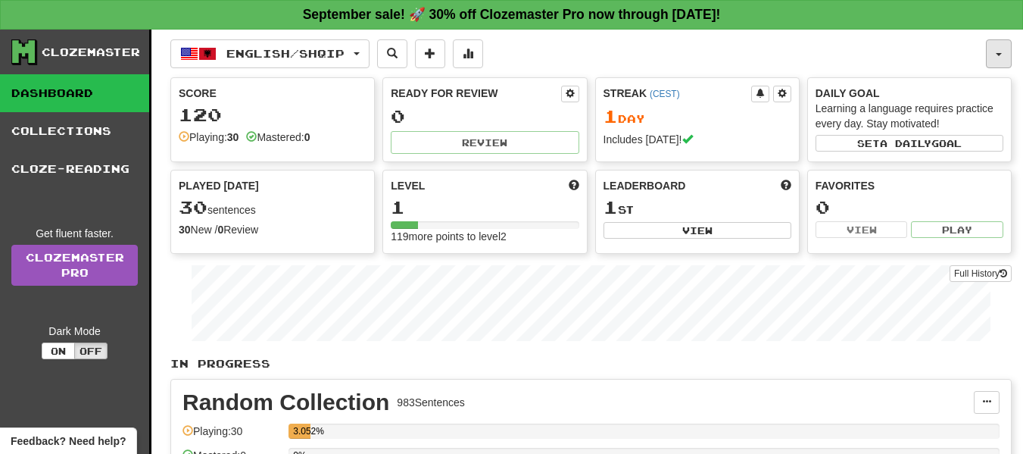
click at [1000, 59] on button "button" at bounding box center [999, 53] width 26 height 29
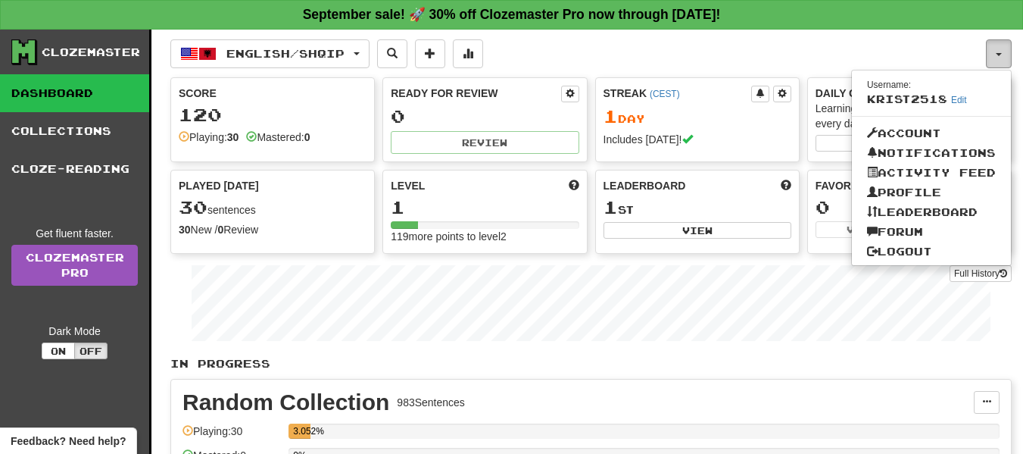
click at [995, 59] on button "button" at bounding box center [999, 53] width 26 height 29
